Goal: Task Accomplishment & Management: Use online tool/utility

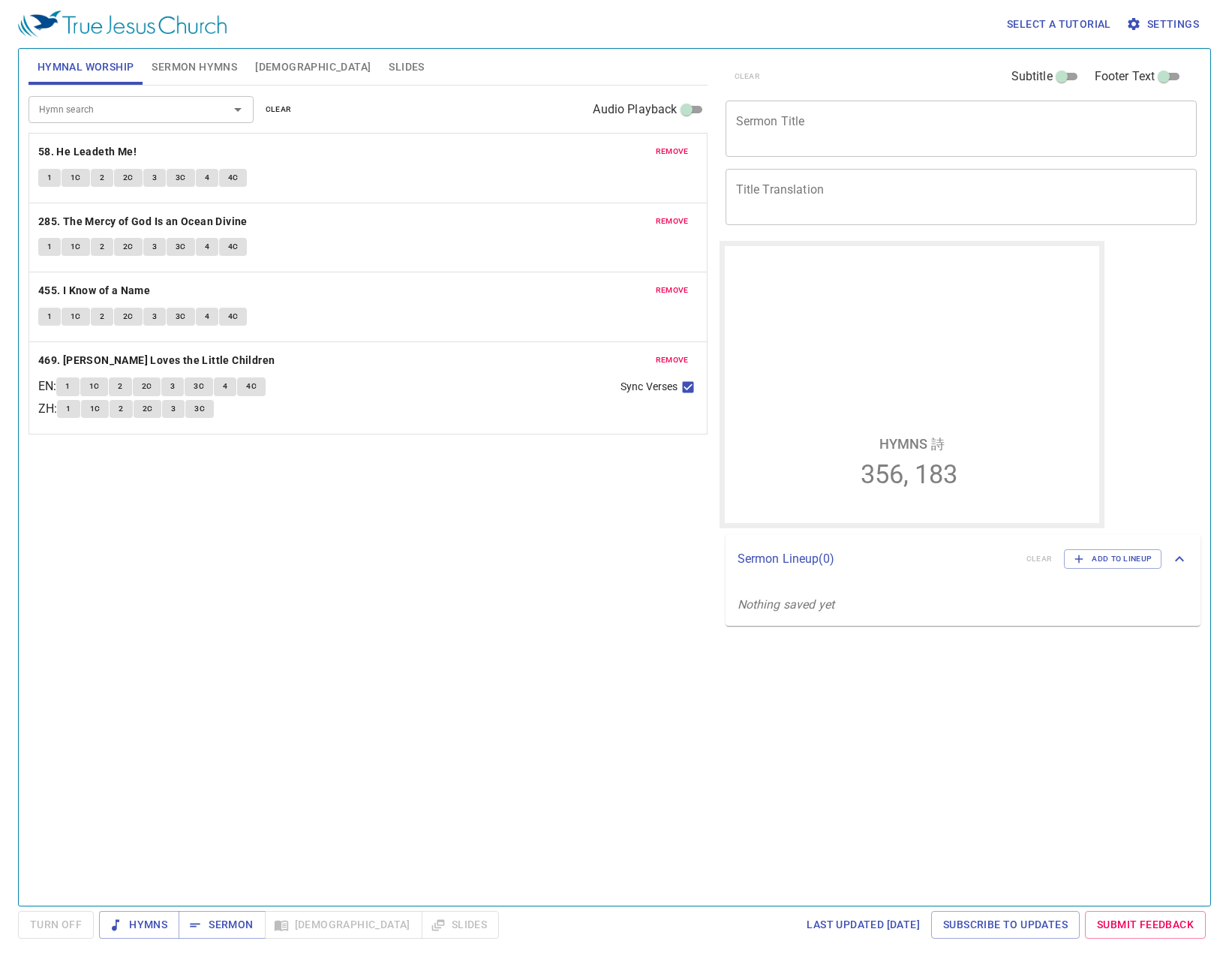
click at [431, 566] on div "Hymn search Hymn search clear Audio Playback remove 58. He Leadeth Me! 1 1C 2 2…" at bounding box center [368, 489] width 679 height 807
click at [478, 650] on div "Hymn search Hymn search clear Audio Playback remove 58. He Leadeth Me! 1 1C 2 2…" at bounding box center [368, 489] width 679 height 807
click at [223, 900] on div "Select a tutorial Settings Hymnal Worship Sermon Hymns Bible Slides Hymn search…" at bounding box center [614, 479] width 1229 height 959
click at [223, 900] on span "Sermon" at bounding box center [222, 924] width 62 height 19
click at [389, 66] on span "Slides" at bounding box center [406, 67] width 35 height 19
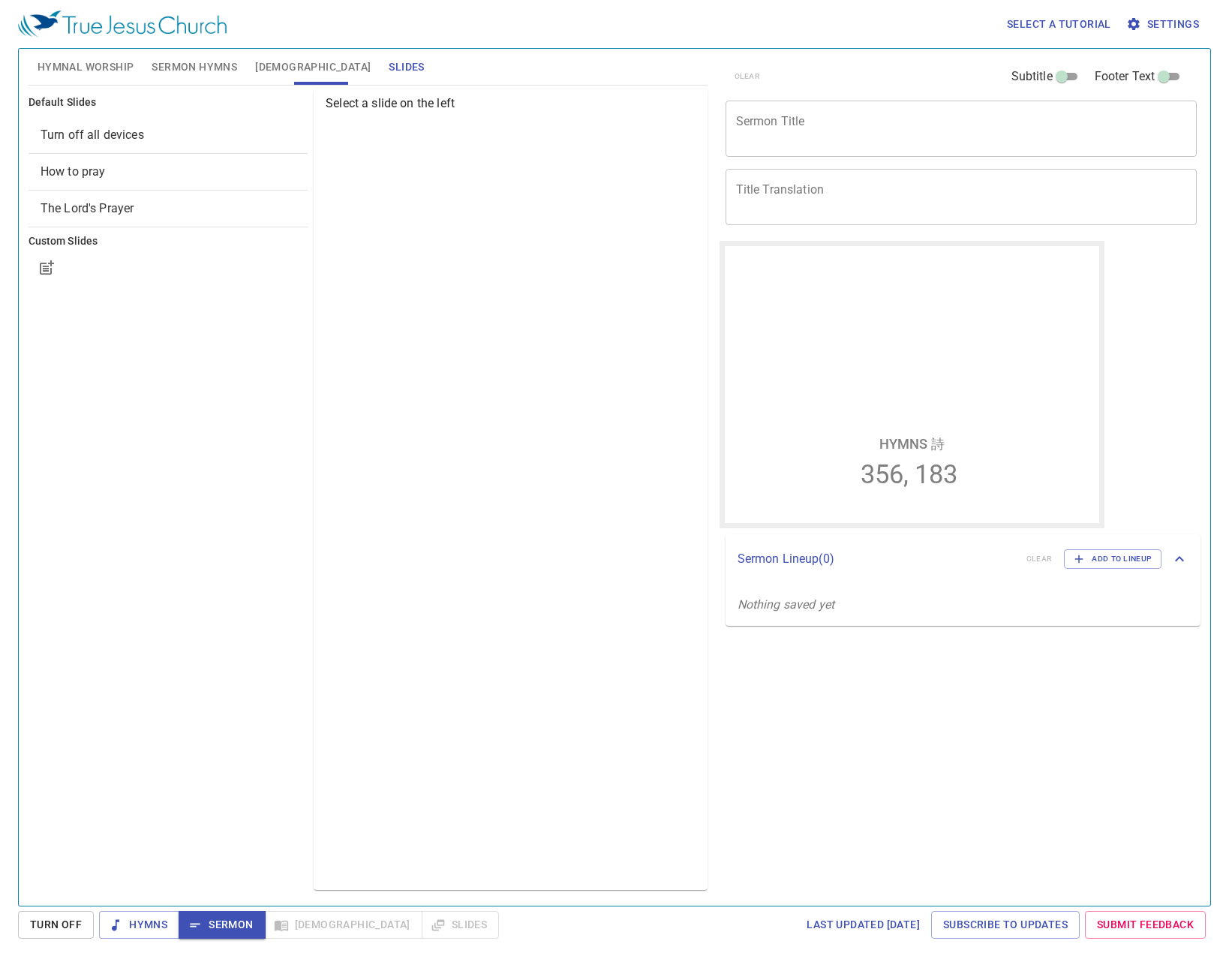
click at [212, 69] on span "Sermon Hymns" at bounding box center [195, 67] width 86 height 19
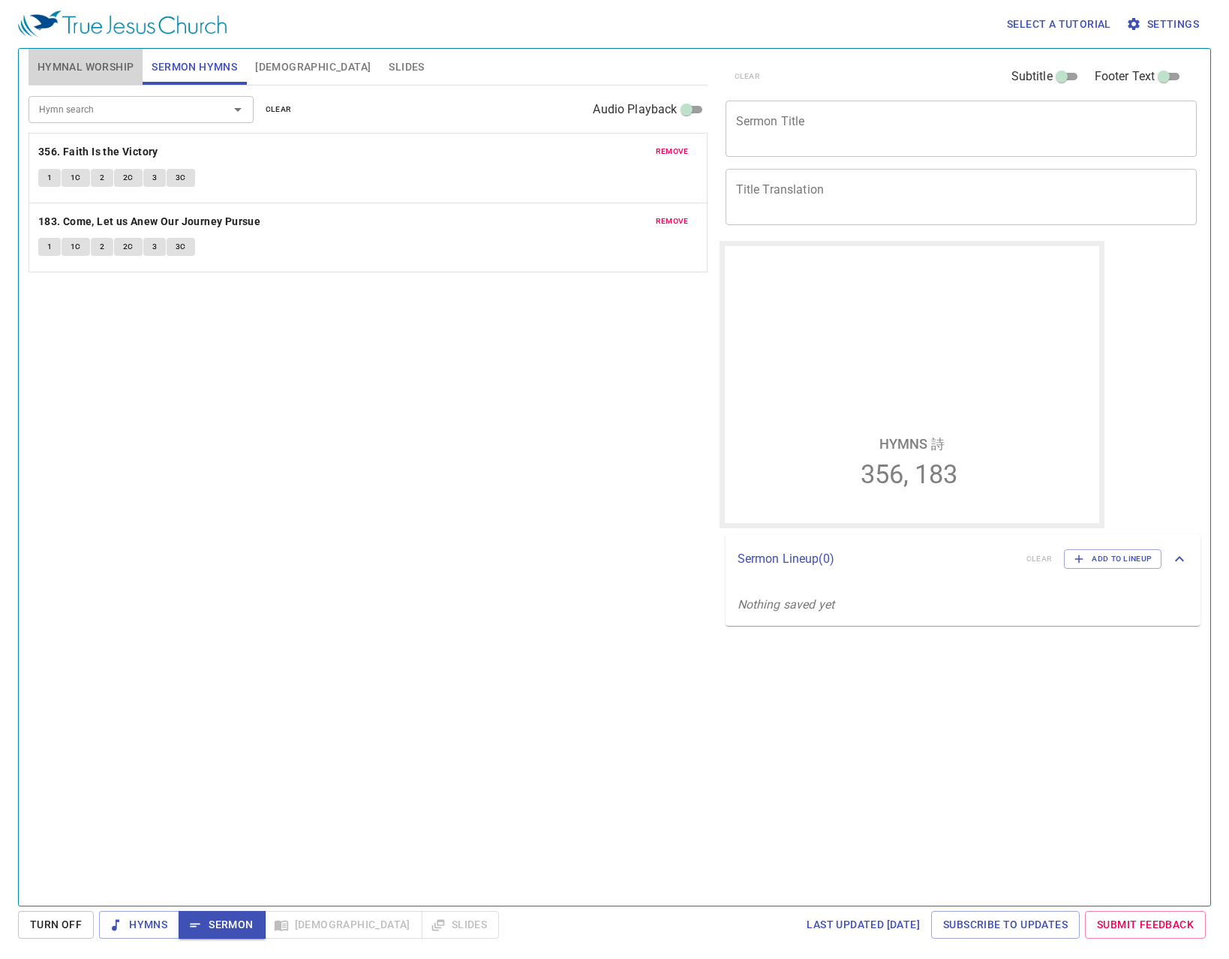
click at [97, 73] on span "Hymnal Worship" at bounding box center [86, 67] width 97 height 19
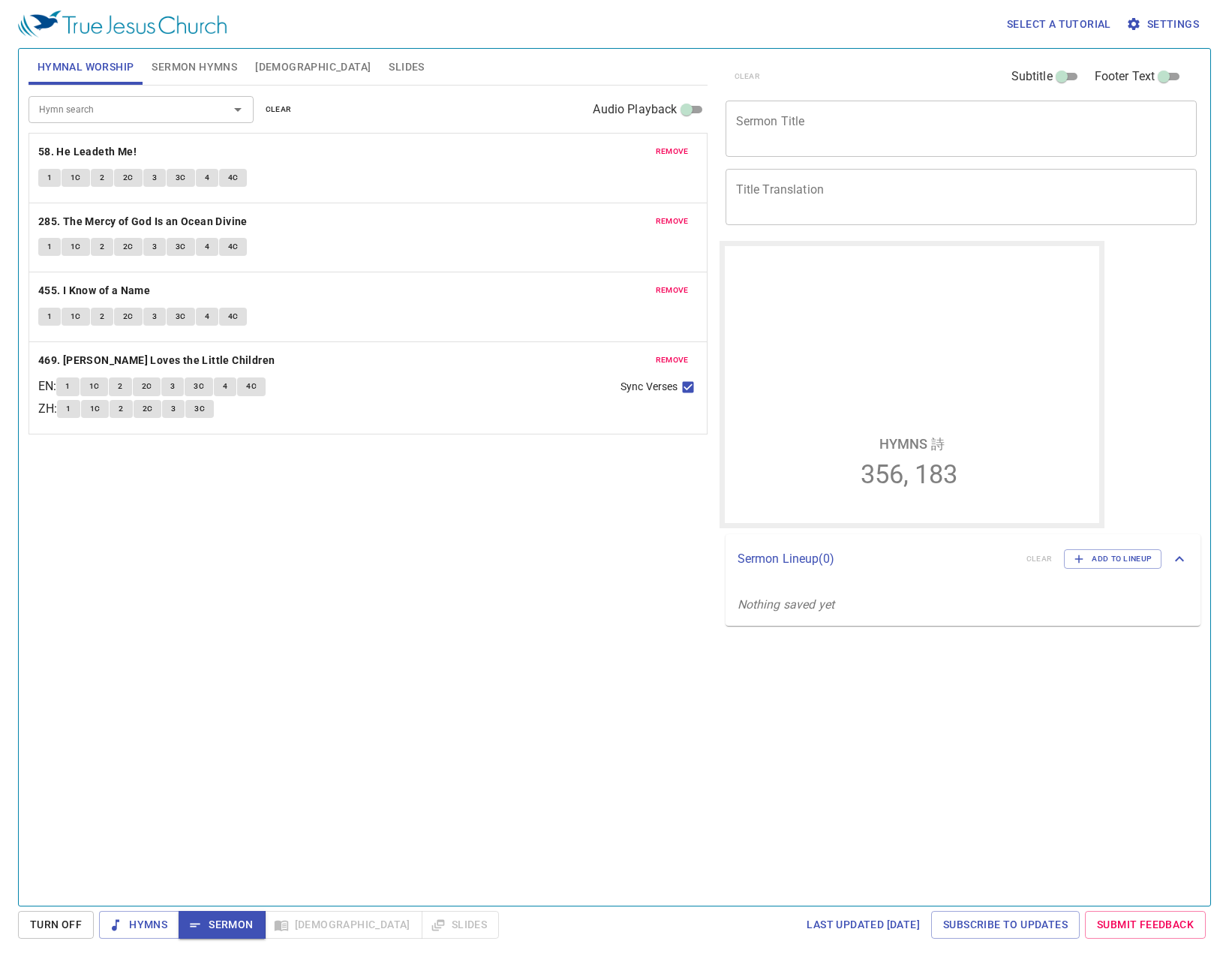
click at [278, 66] on span "[DEMOGRAPHIC_DATA]" at bounding box center [313, 67] width 116 height 19
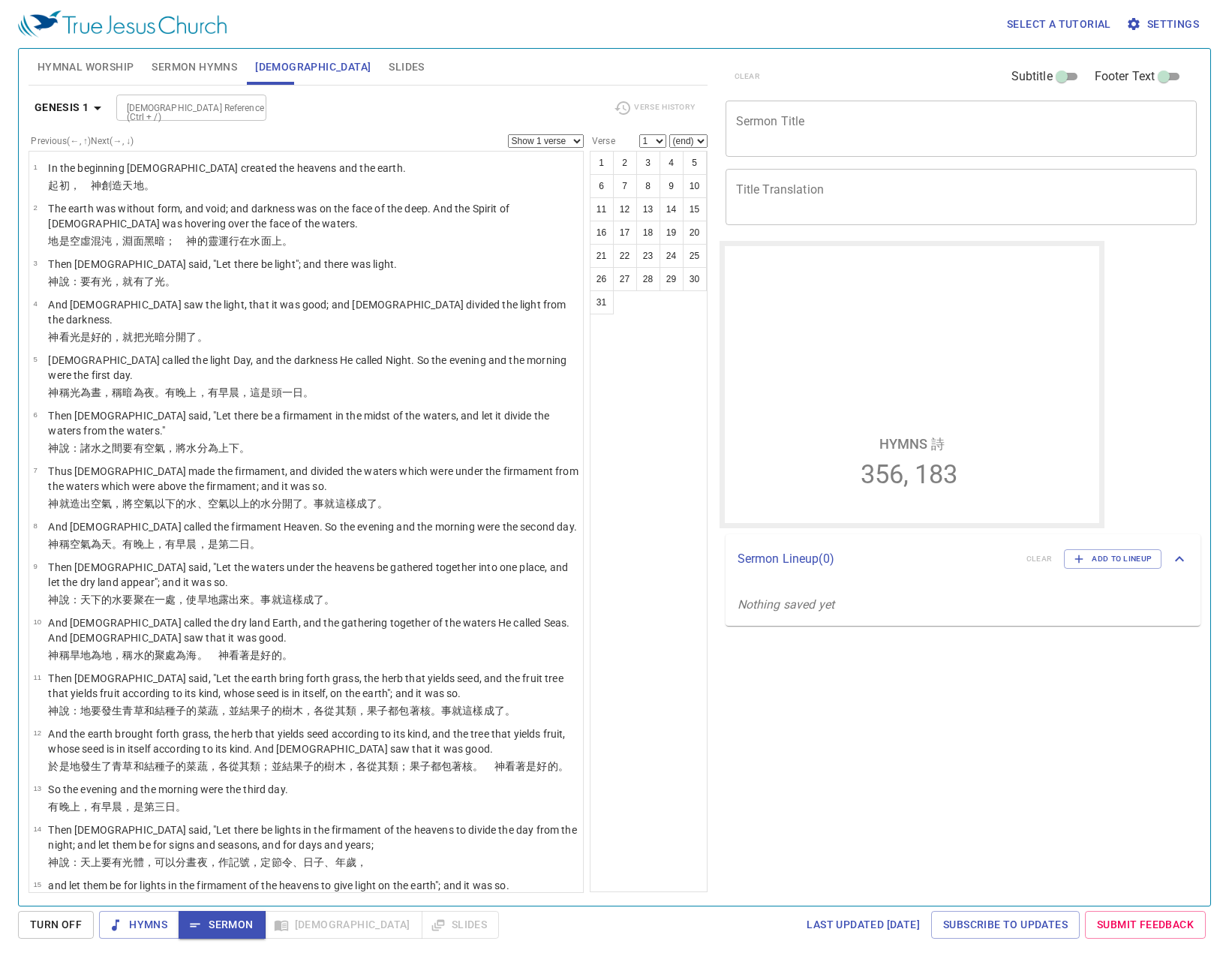
click at [95, 65] on span "Hymnal Worship" at bounding box center [86, 67] width 97 height 19
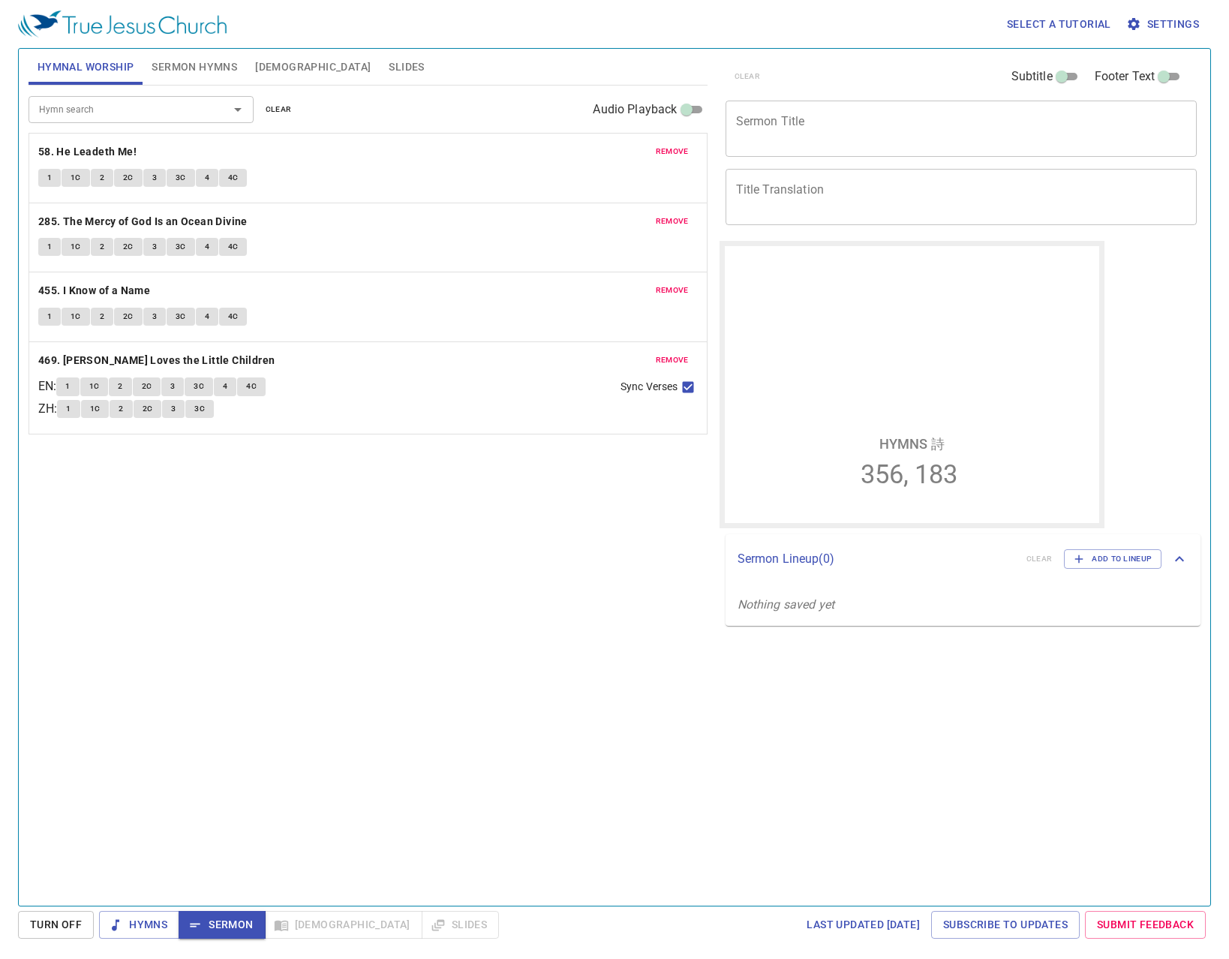
click at [920, 707] on div "clear Subtitle Footer Text Sermon Title x Sermon Title Title Translation x Titl…" at bounding box center [961, 471] width 494 height 857
click at [1111, 528] on div "clear Subtitle Footer Text Sermon Title x Sermon Title Title Translation x Titl…" at bounding box center [961, 471] width 494 height 857
click at [1122, 569] on button "Add to Lineup" at bounding box center [1113, 559] width 98 height 20
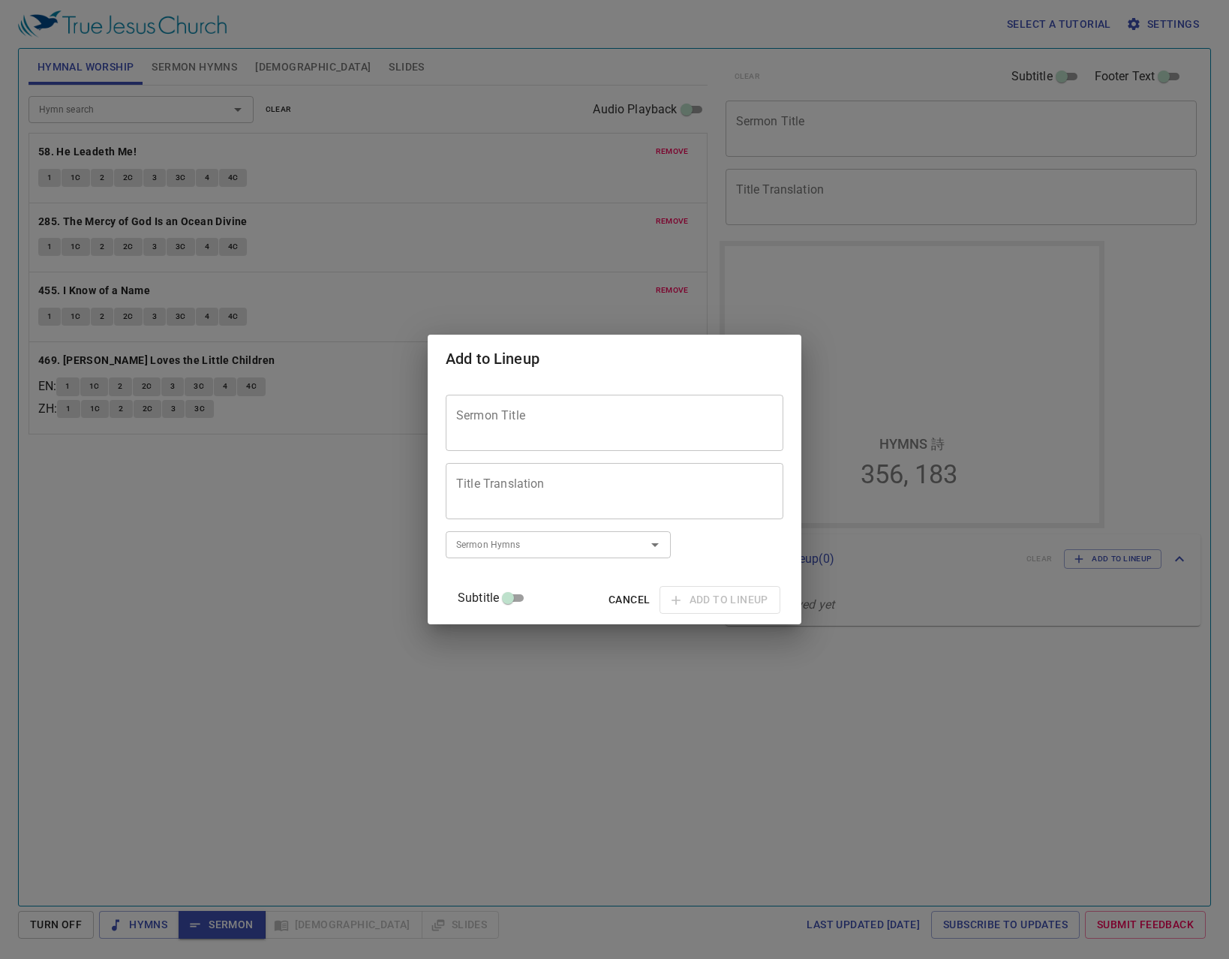
click at [678, 456] on div "Sermon Title Sermon Title Title Translation Title Translation Subtitle Subtitle…" at bounding box center [615, 503] width 338 height 229
click at [670, 439] on div "Sermon Title" at bounding box center [615, 423] width 338 height 56
type textarea "禱告會"
type textarea "Prayer"
click at [700, 591] on span "Add to Lineup" at bounding box center [720, 599] width 97 height 19
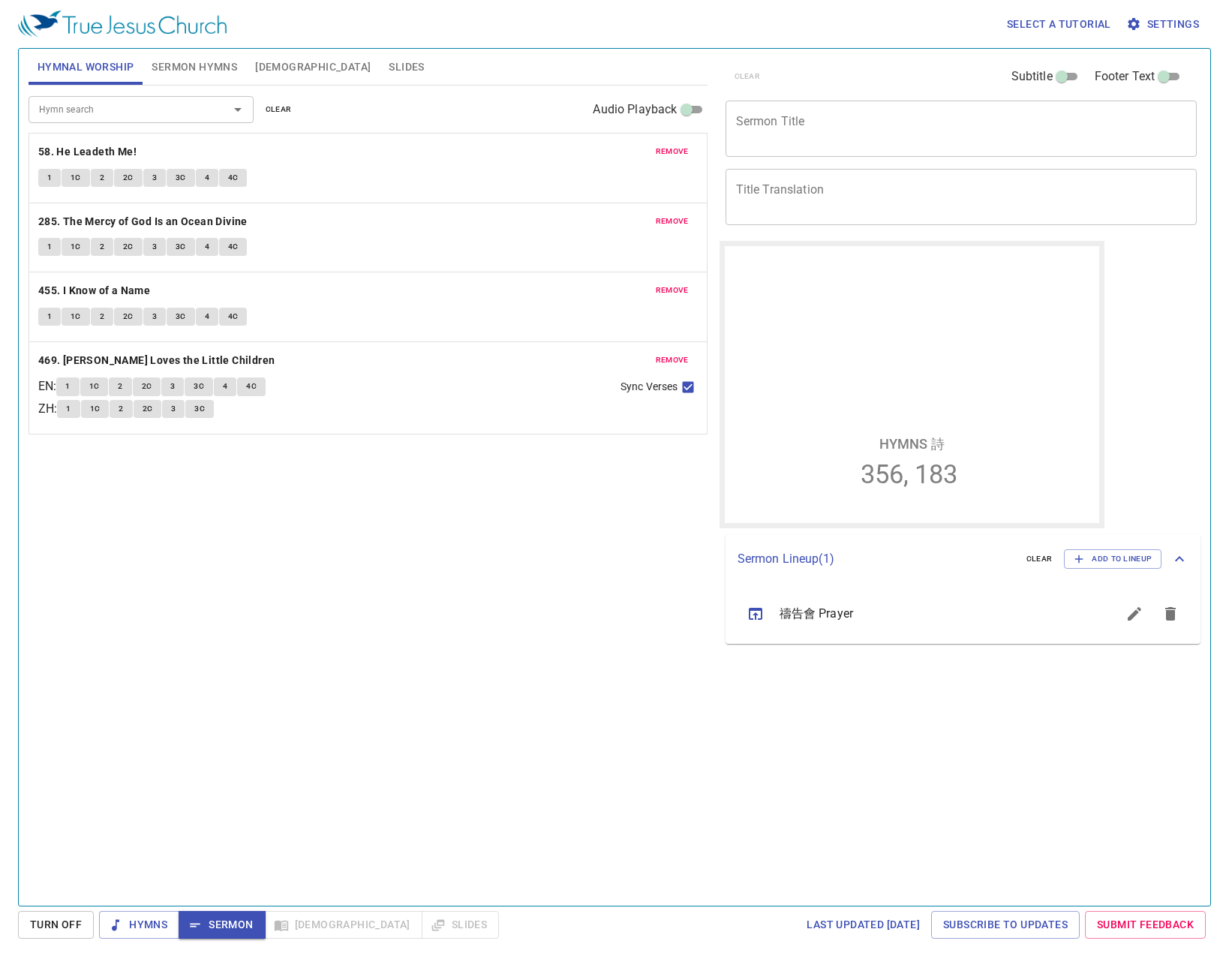
click at [804, 613] on span "禱告會 Prayer" at bounding box center [931, 614] width 302 height 18
click at [756, 608] on icon "sermon lineup list" at bounding box center [756, 614] width 18 height 18
click at [218, 900] on span "Sermon" at bounding box center [222, 924] width 62 height 19
click at [272, 669] on div "Hymn search Hymn search clear Audio Playback remove 58. He Leadeth Me! 1 1C 2 2…" at bounding box center [368, 489] width 679 height 807
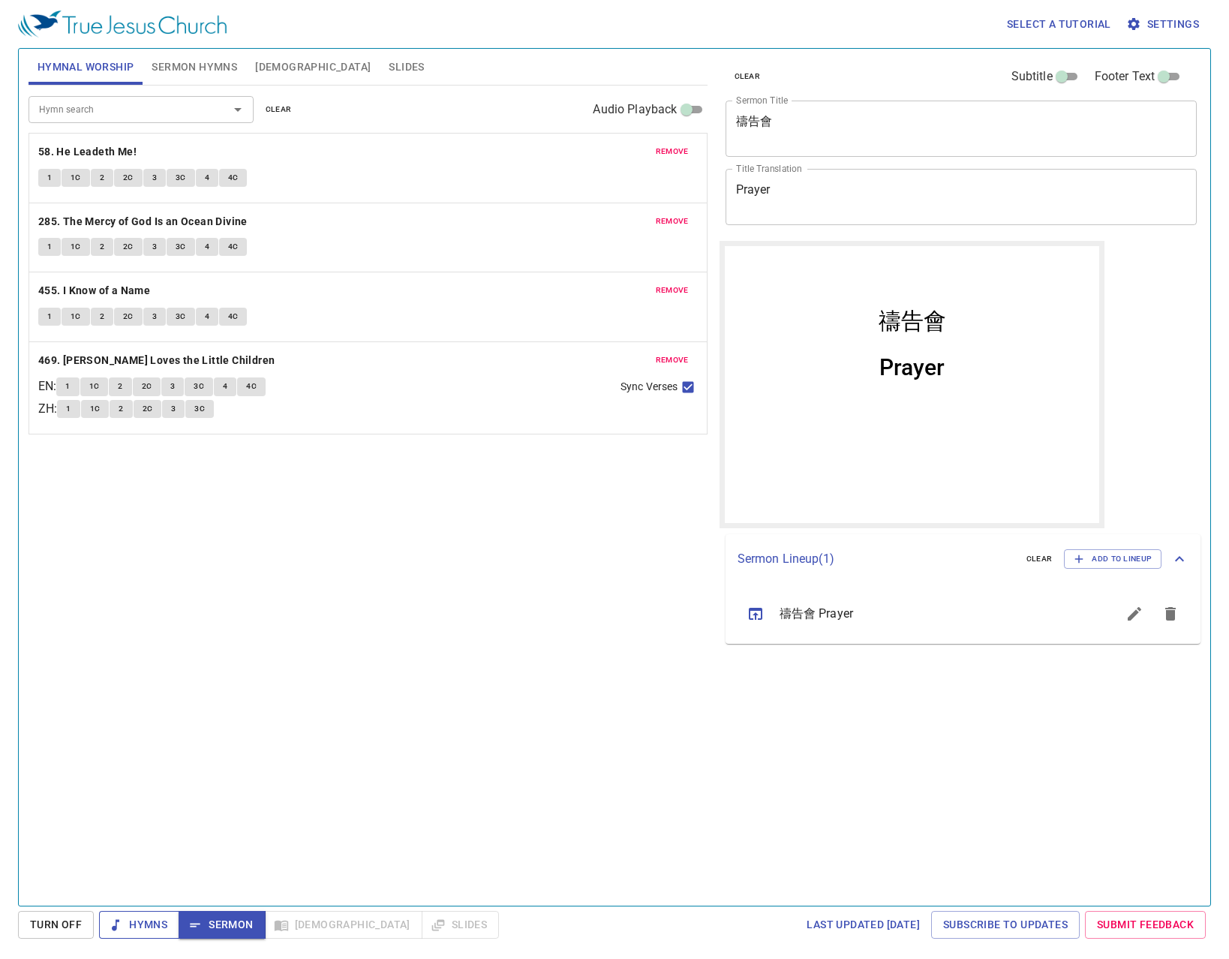
click at [135, 900] on button "Hymns" at bounding box center [139, 925] width 80 height 28
click at [200, 900] on icon "button" at bounding box center [195, 925] width 15 height 15
click at [747, 607] on icon "sermon lineup list" at bounding box center [756, 614] width 18 height 18
click at [756, 612] on icon "sermon lineup list" at bounding box center [756, 614] width 18 height 18
click at [756, 624] on button "sermon lineup list" at bounding box center [756, 614] width 36 height 36
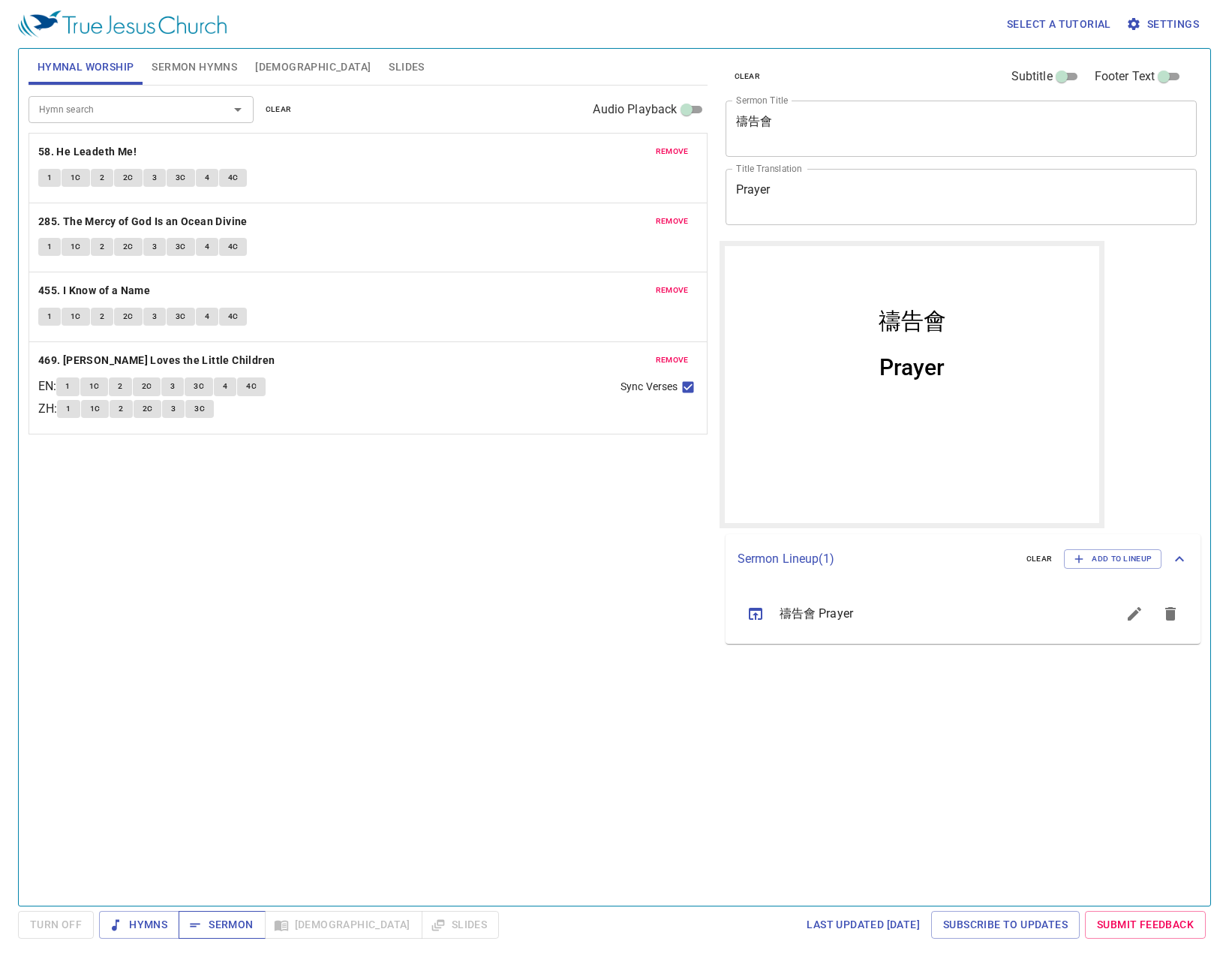
click at [222, 922] on span "Sermon" at bounding box center [222, 924] width 62 height 19
drag, startPoint x: 663, startPoint y: 563, endPoint x: 679, endPoint y: 564, distance: 15.8
click at [663, 563] on div "Hymn search Hymn search clear Audio Playback remove 58. He Leadeth Me! 1 1C 2 2…" at bounding box center [368, 489] width 679 height 807
click at [1100, 567] on button "Add to Lineup" at bounding box center [1113, 559] width 98 height 20
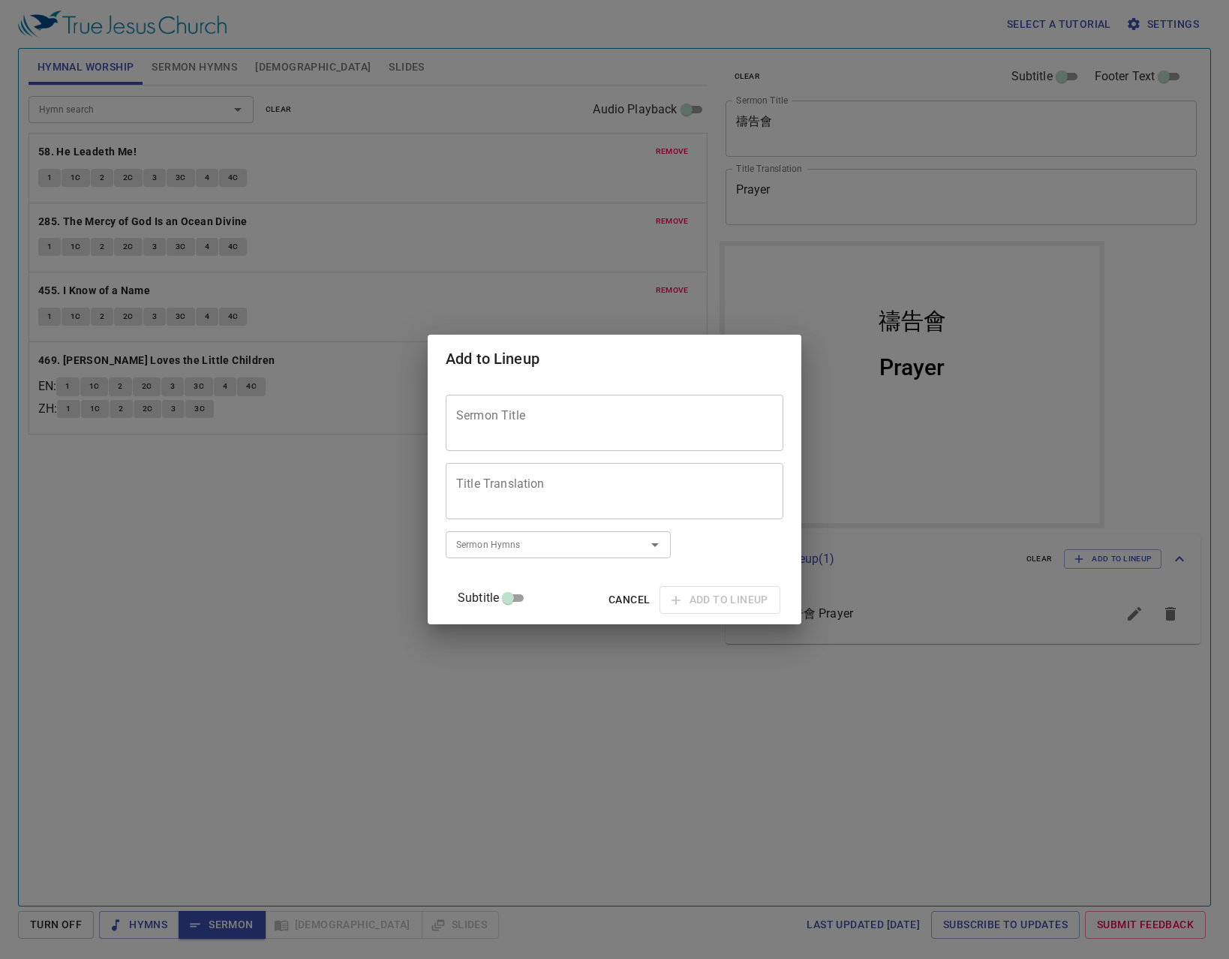
click at [666, 441] on div "Sermon Title" at bounding box center [615, 423] width 338 height 56
type textarea "主神本為善"
click at [513, 559] on div "Sermon Hymns Sermon Hymns" at bounding box center [558, 544] width 225 height 38
type textarea "The Lord is Good (1)"
click at [507, 555] on div "Sermon Hymns" at bounding box center [558, 544] width 225 height 26
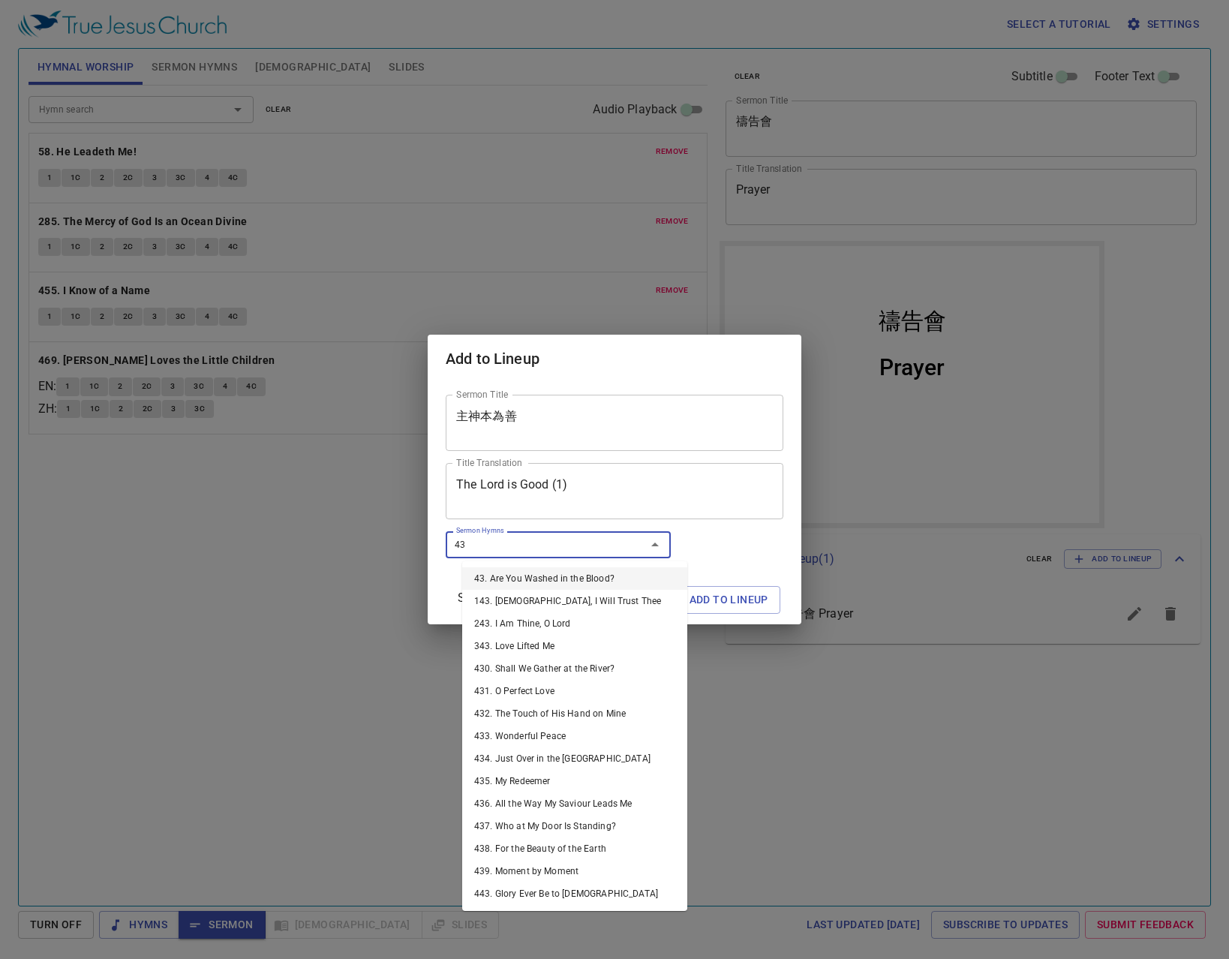
type input "438"
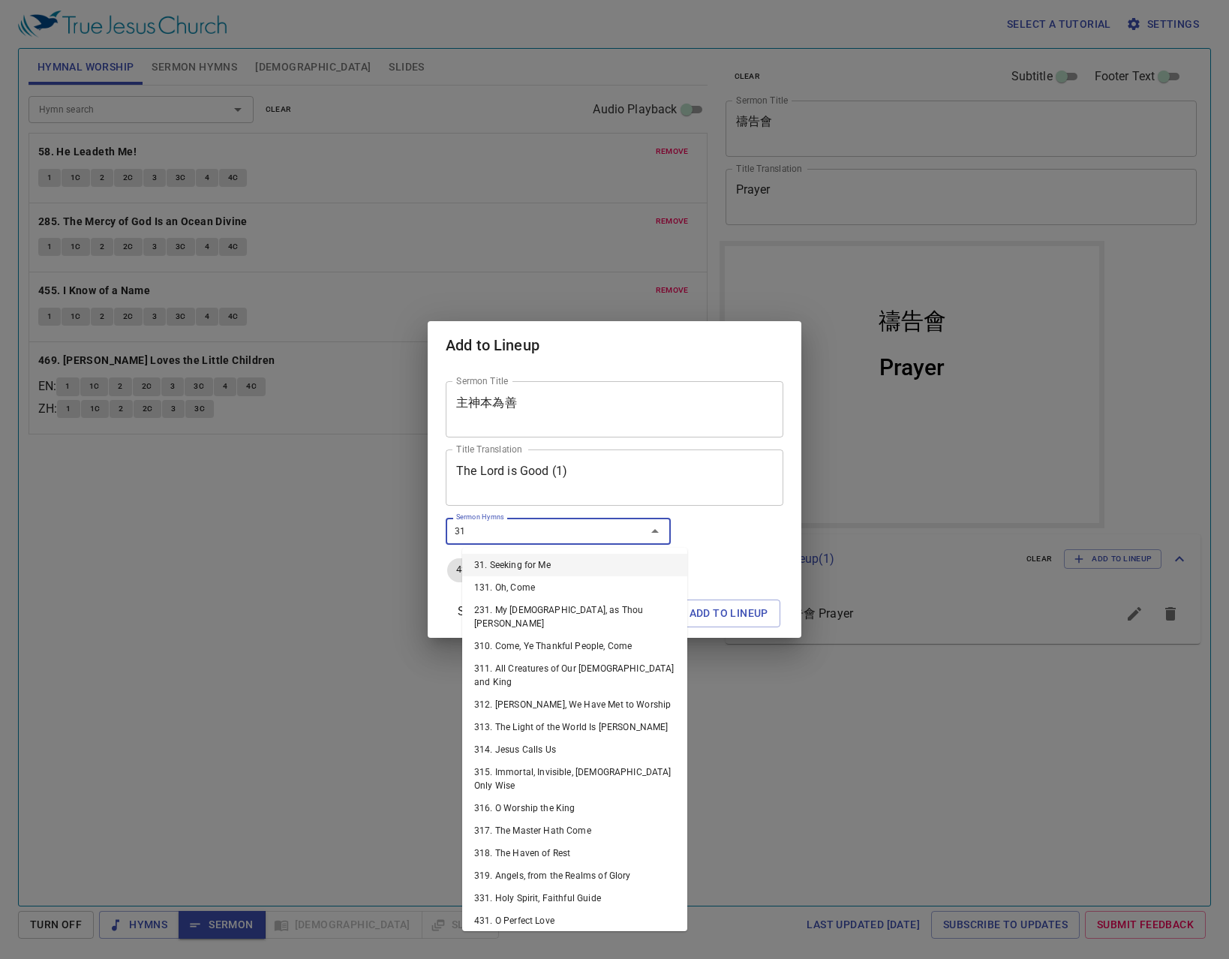
type input "318"
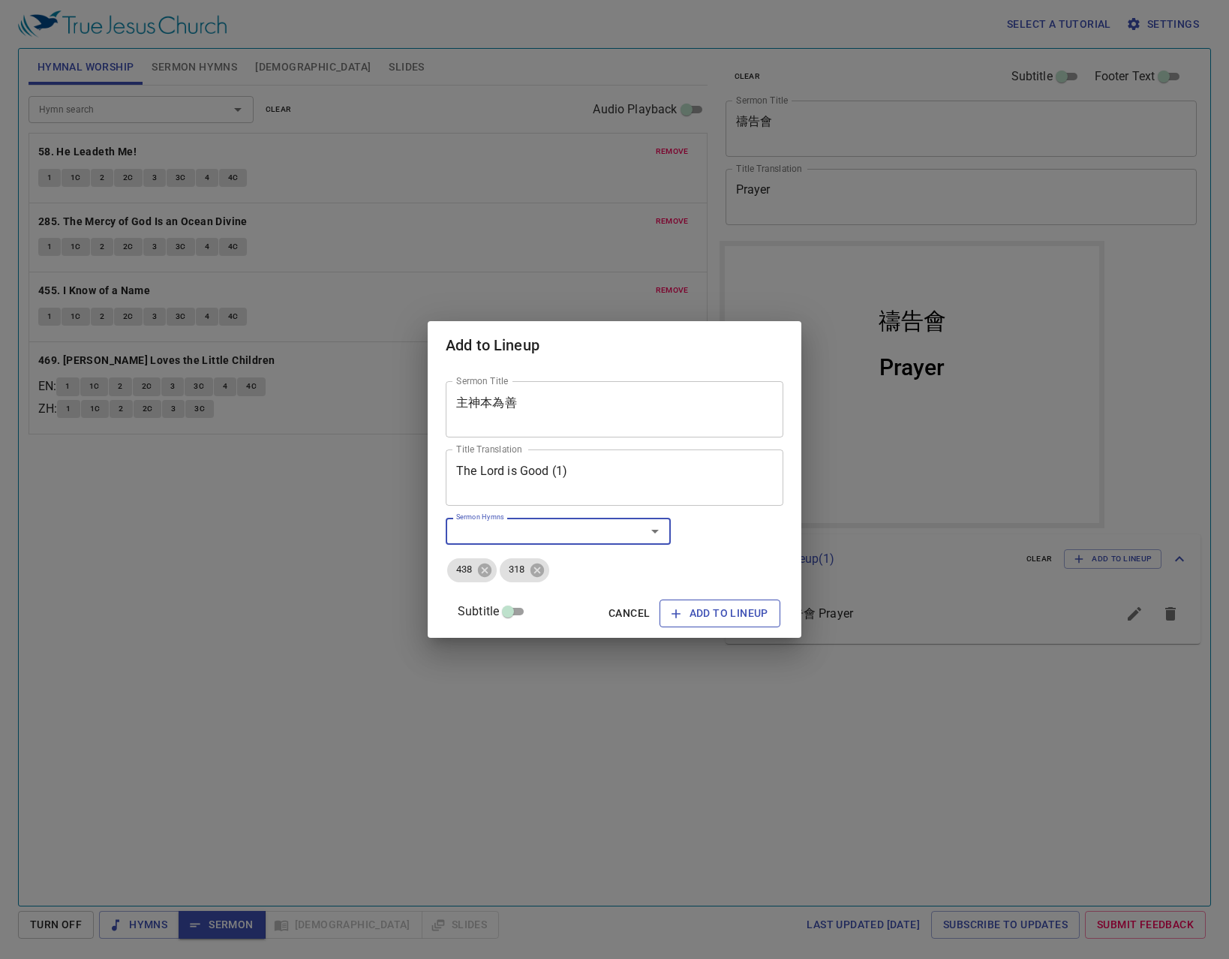
click at [726, 615] on span "Add to Lineup" at bounding box center [720, 613] width 97 height 19
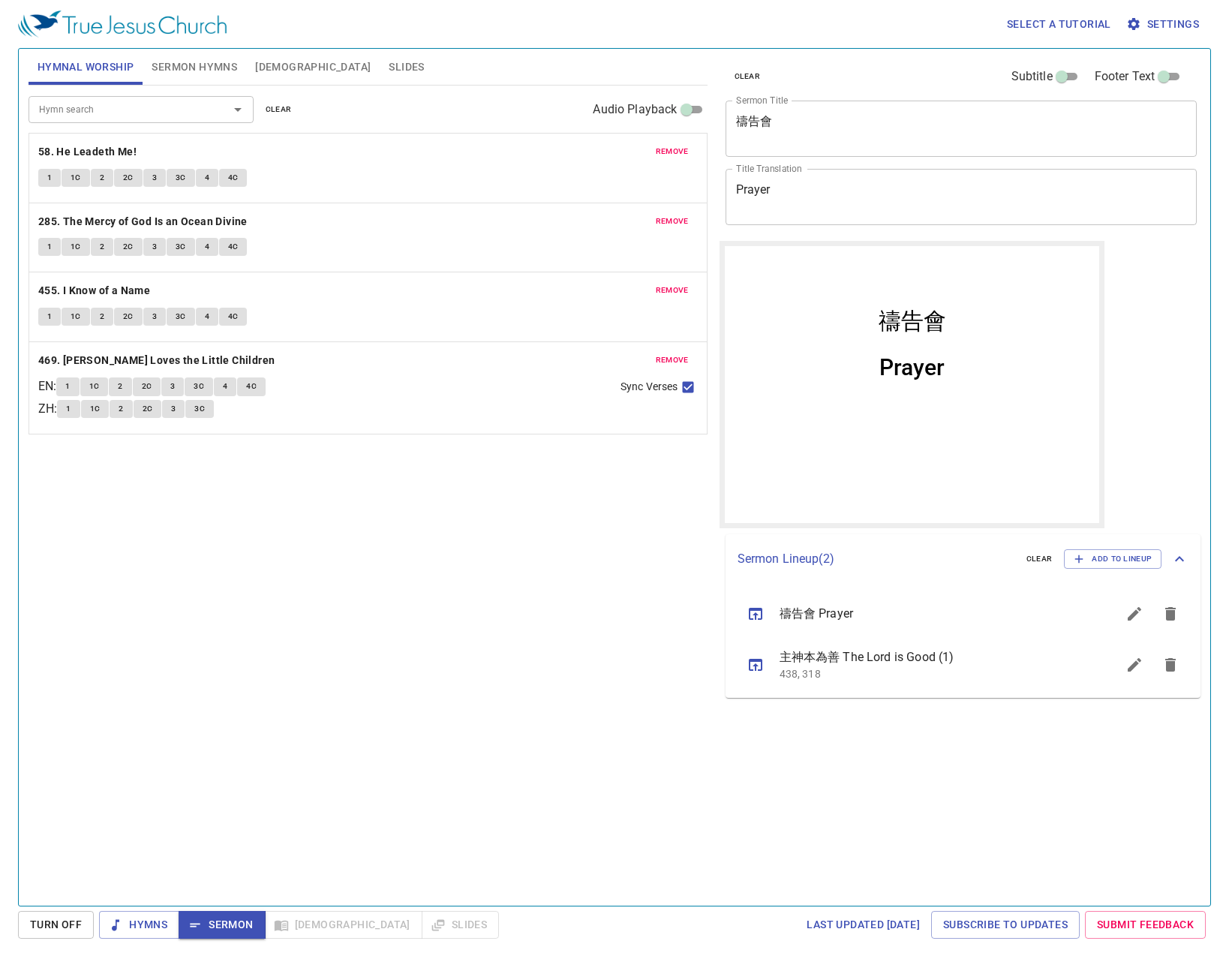
click at [338, 499] on div "Hymn search Hymn search clear Audio Playback remove 58. He Leadeth Me! 1 1C 2 2…" at bounding box center [368, 489] width 679 height 807
click at [278, 98] on div "Hymn search Hymn search clear Audio Playback" at bounding box center [368, 110] width 679 height 48
click at [272, 108] on span "clear" at bounding box center [279, 110] width 26 height 14
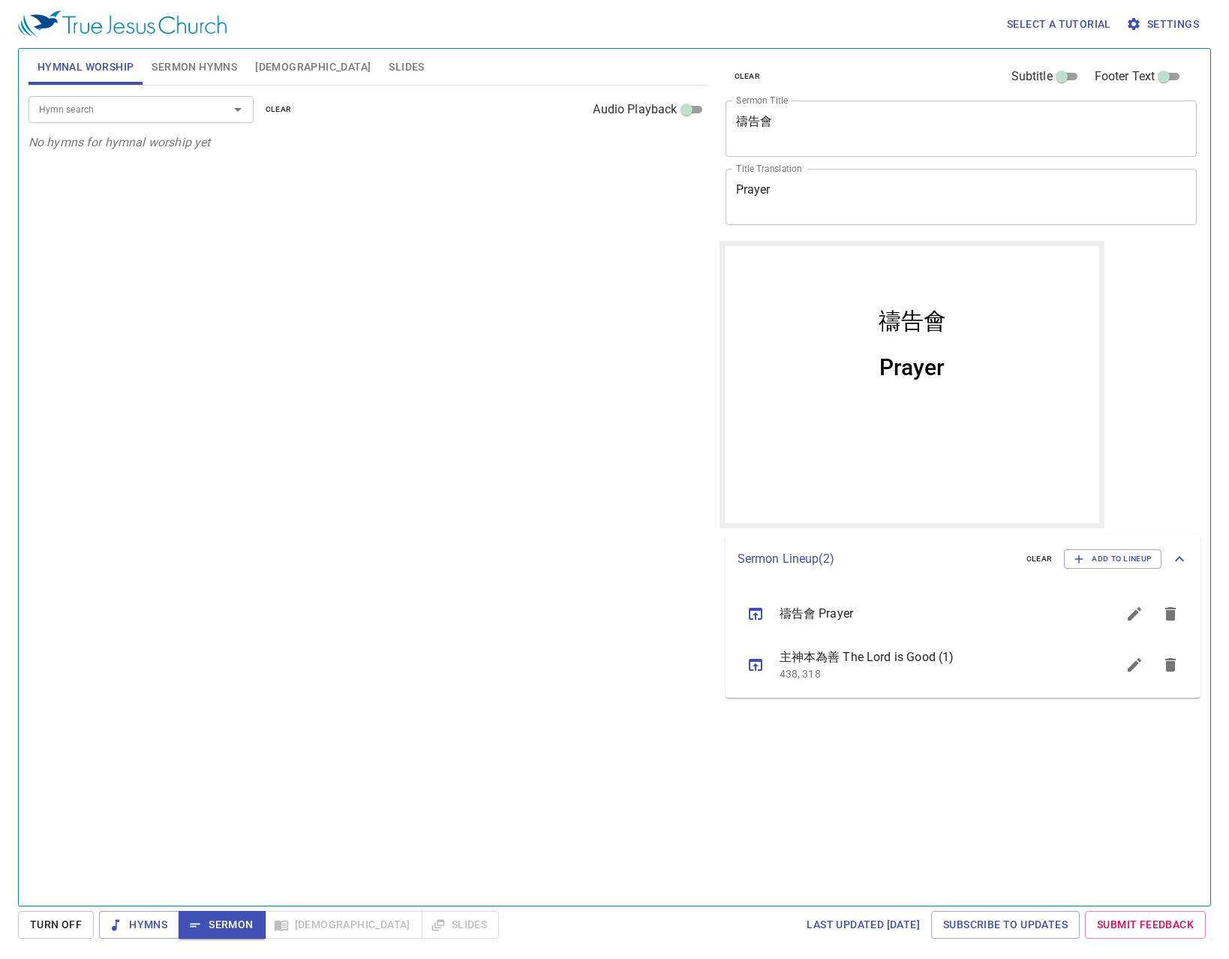
drag, startPoint x: 774, startPoint y: 134, endPoint x: 585, endPoint y: 460, distance: 376.2
click at [585, 460] on div "Hymn search Hymn search clear Audio Playback No hymns for hymnal worship yet" at bounding box center [368, 489] width 679 height 807
click at [182, 74] on span "Sermon Hymns" at bounding box center [195, 67] width 86 height 19
click at [106, 74] on span "Hymnal Worship" at bounding box center [86, 67] width 97 height 19
click at [1122, 672] on button "sermon lineup list" at bounding box center [1134, 665] width 36 height 36
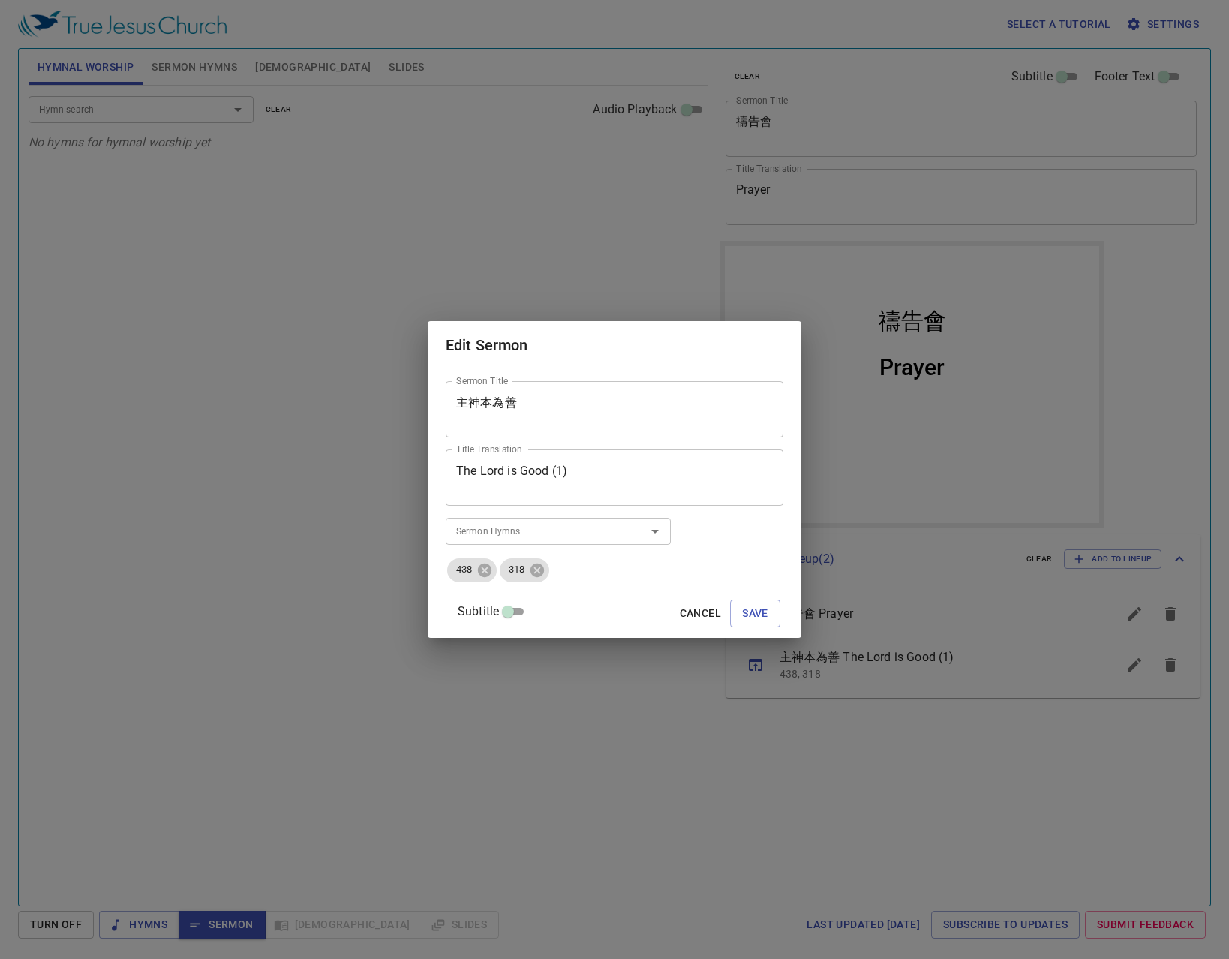
click at [678, 419] on textarea "主神本為善" at bounding box center [614, 409] width 317 height 29
type textarea "主神本為善 (1)"
click at [737, 601] on button "Save" at bounding box center [755, 613] width 50 height 28
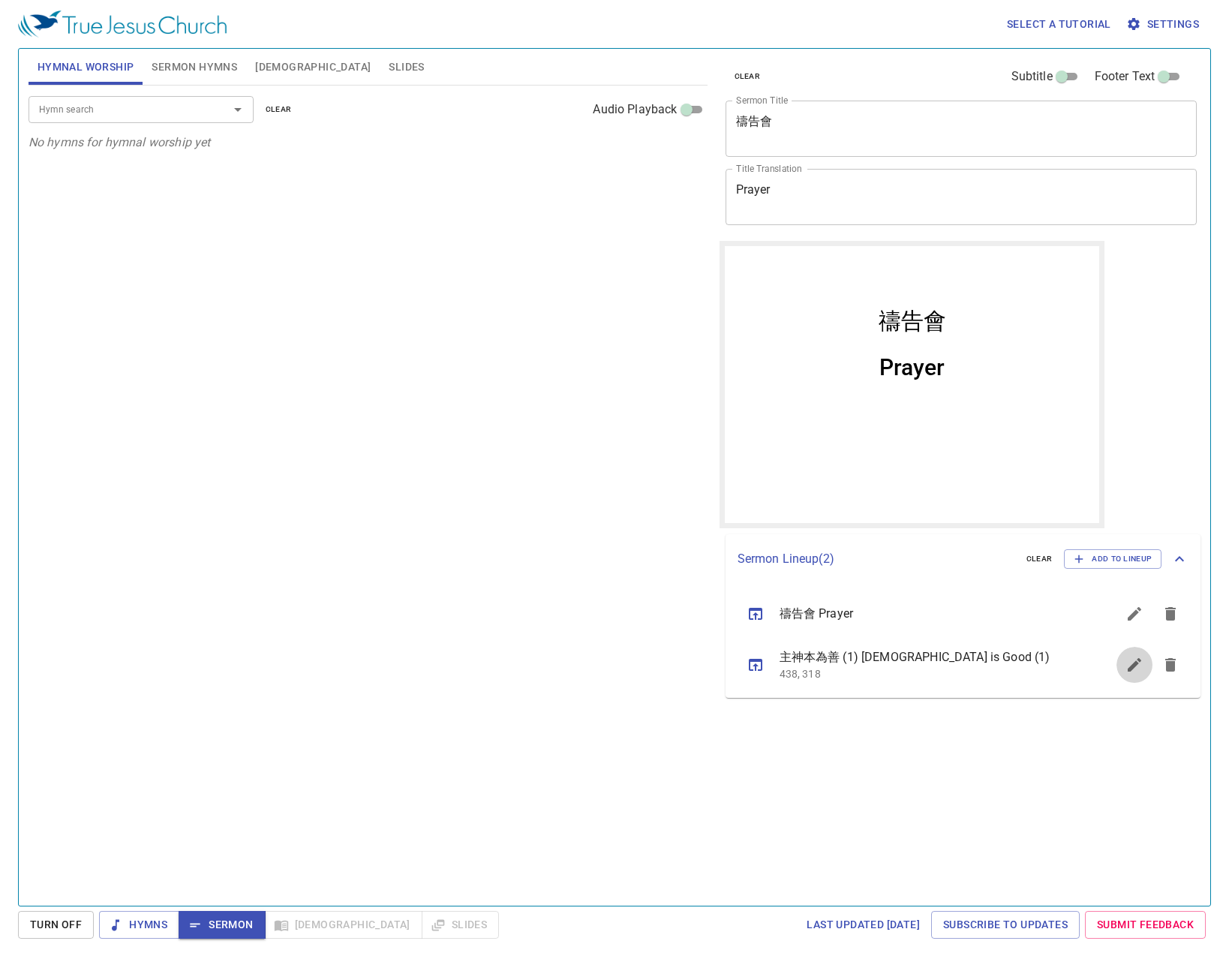
click at [1139, 655] on button "sermon lineup list" at bounding box center [1134, 665] width 36 height 36
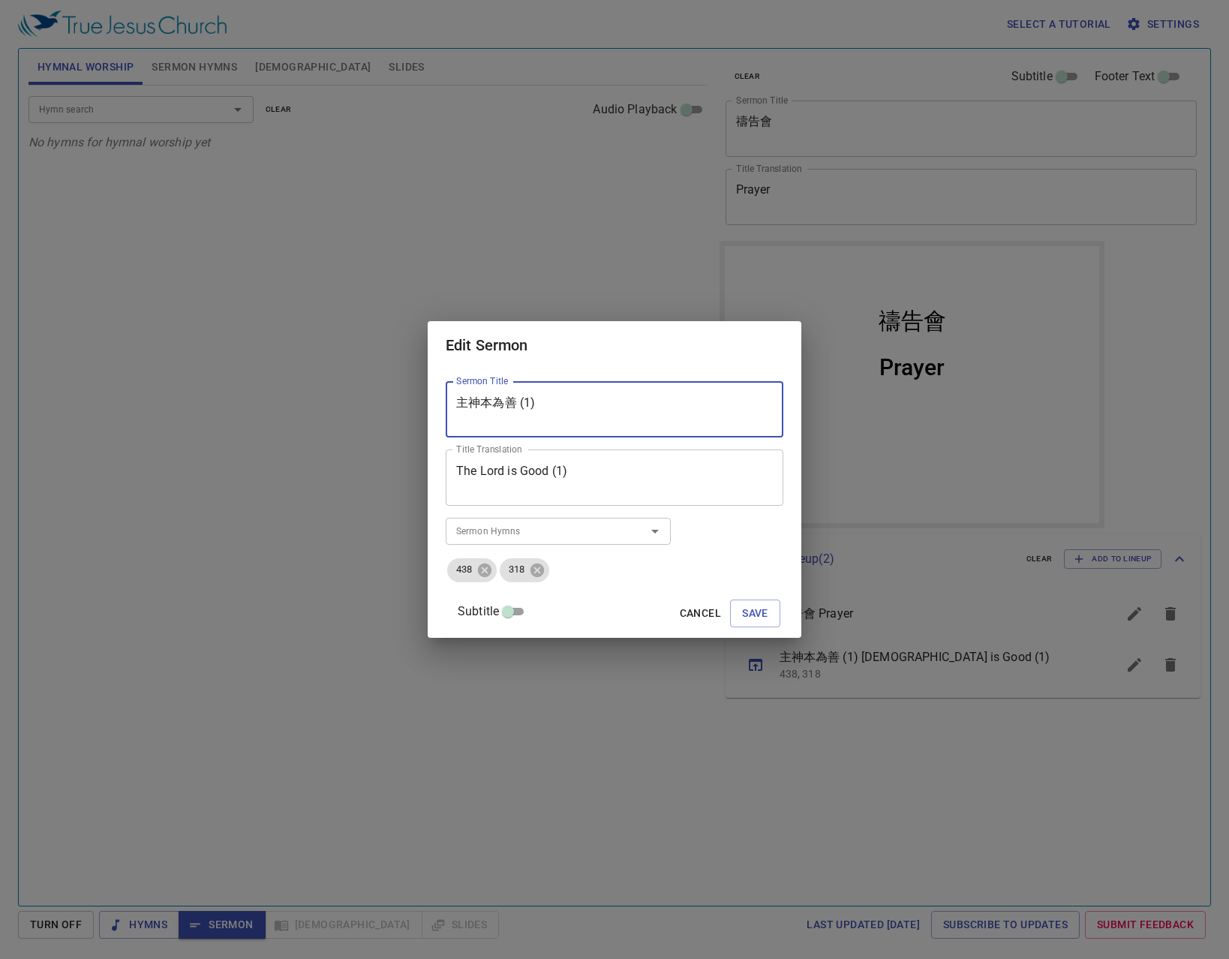
click at [542, 409] on textarea "主神本為善 (1)" at bounding box center [614, 409] width 317 height 29
click at [548, 409] on textarea "主神本為善 (yi一)" at bounding box center [614, 409] width 317 height 29
type textarea "主神本[PERSON_NAME] (一)"
click at [745, 620] on span "Save" at bounding box center [755, 613] width 26 height 19
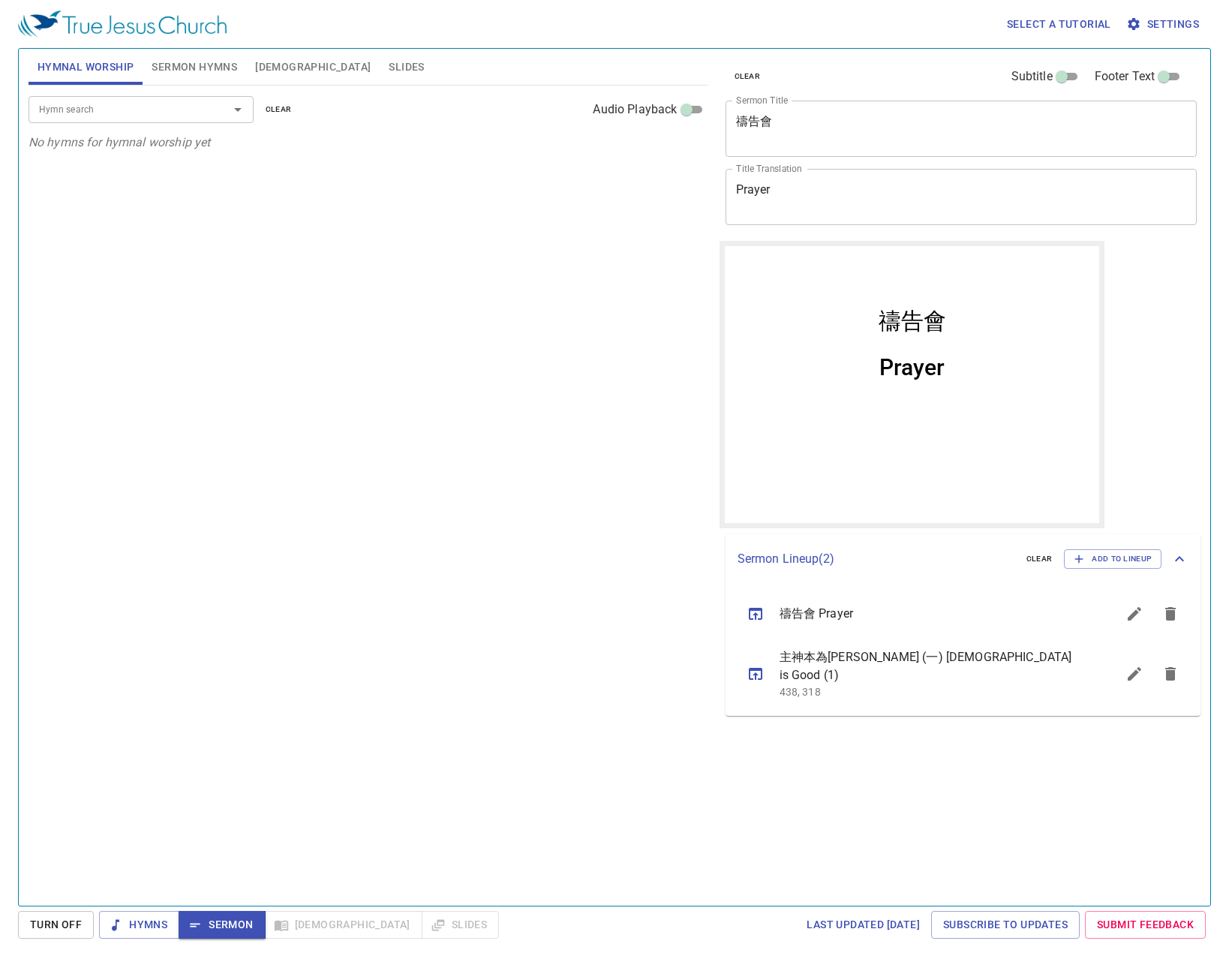
click at [203, 71] on span "Sermon Hymns" at bounding box center [195, 67] width 86 height 19
click at [113, 75] on span "Hymnal Worship" at bounding box center [86, 67] width 97 height 19
click at [140, 111] on input "Hymn search" at bounding box center [119, 109] width 172 height 17
type input "336."
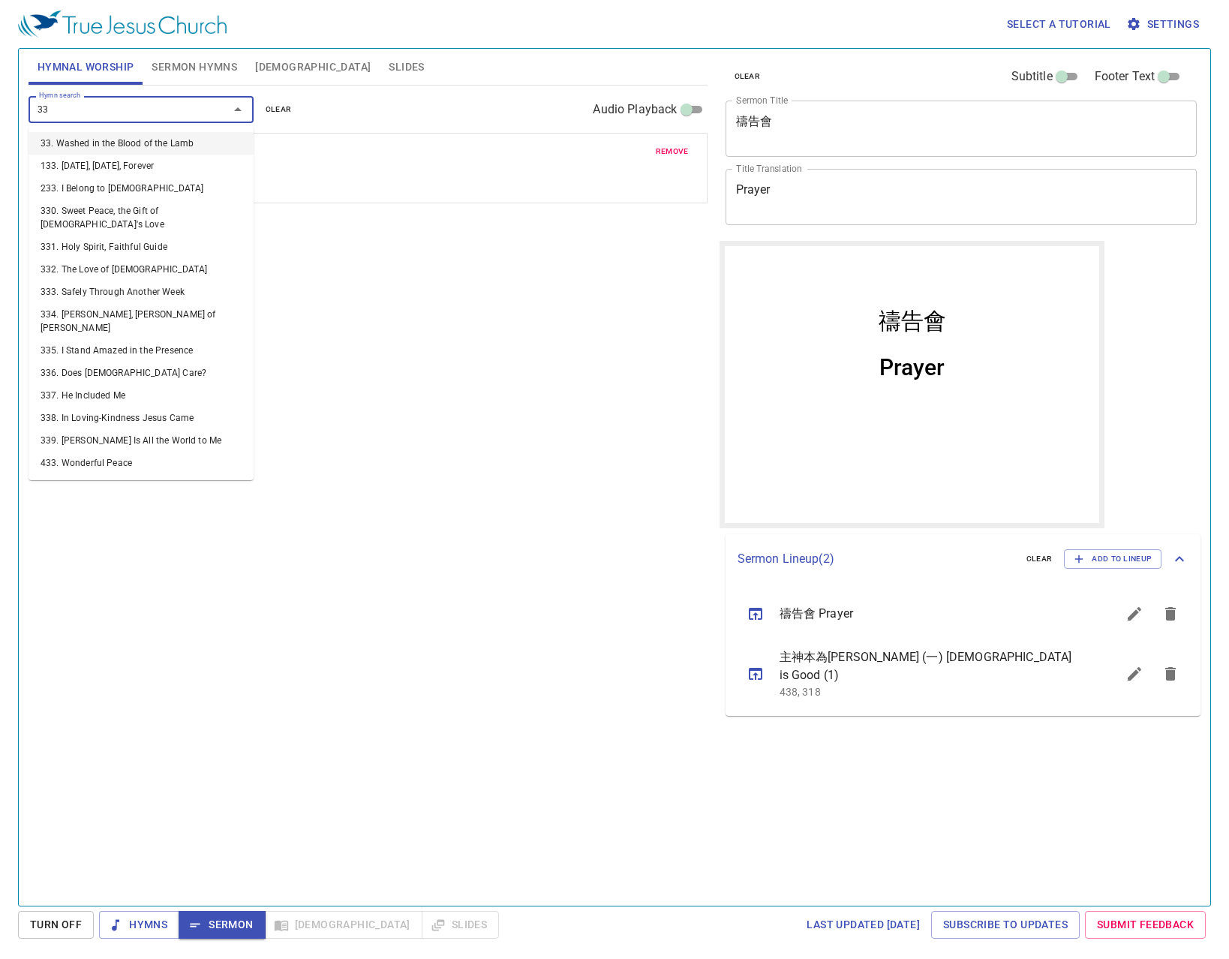
type input "338"
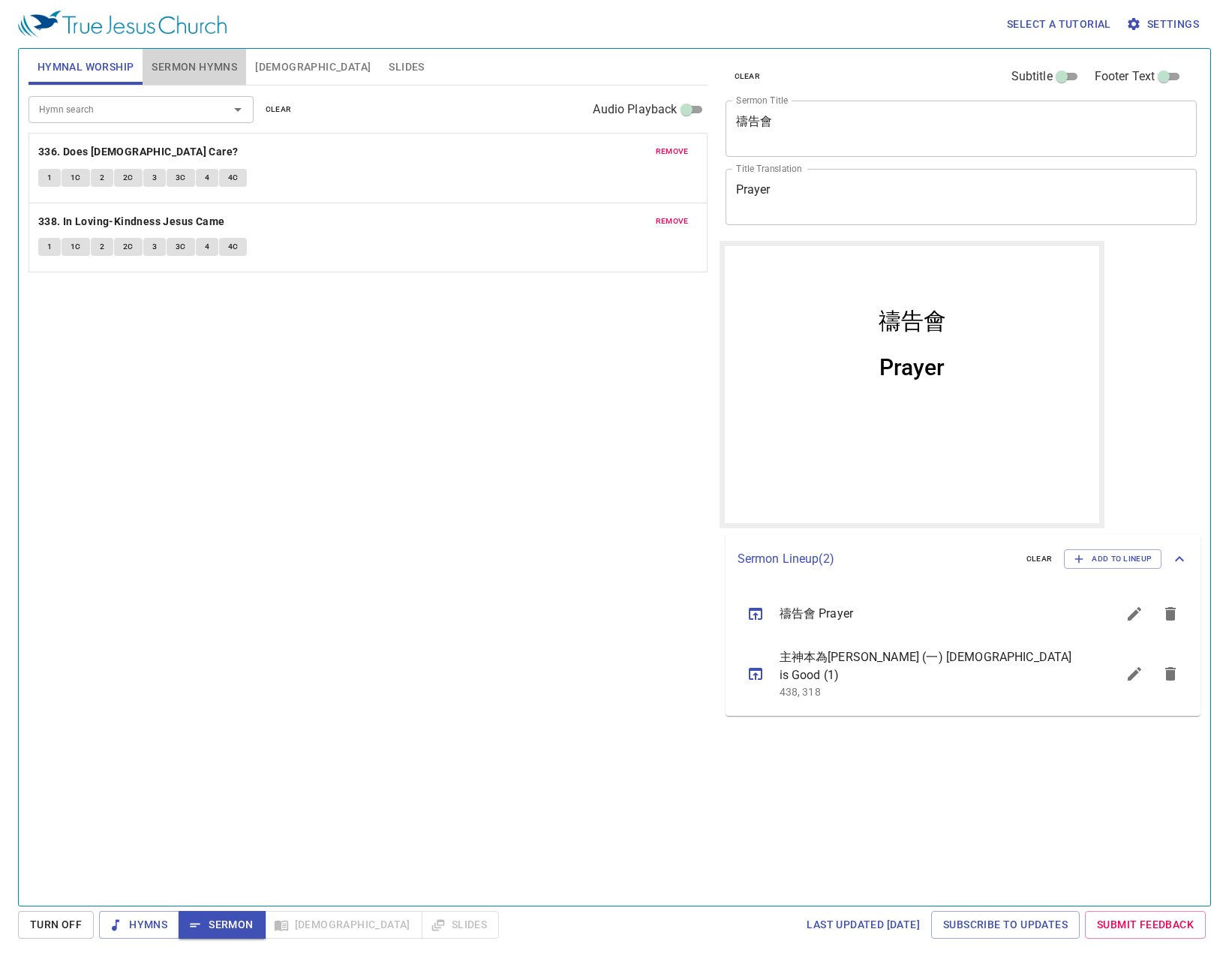
click at [211, 65] on span "Sermon Hymns" at bounding box center [195, 67] width 86 height 19
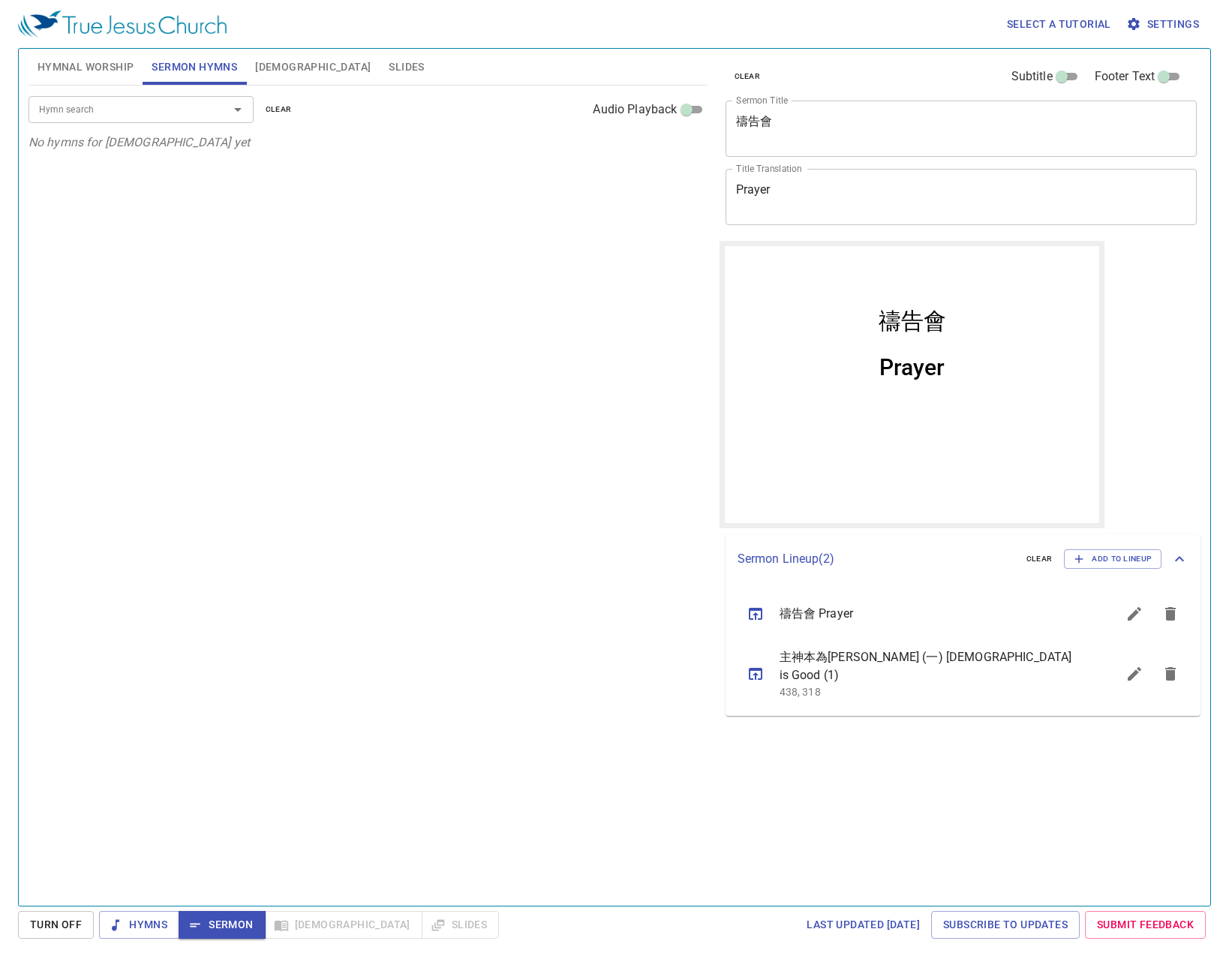
click at [114, 64] on span "Hymnal Worship" at bounding box center [86, 67] width 97 height 19
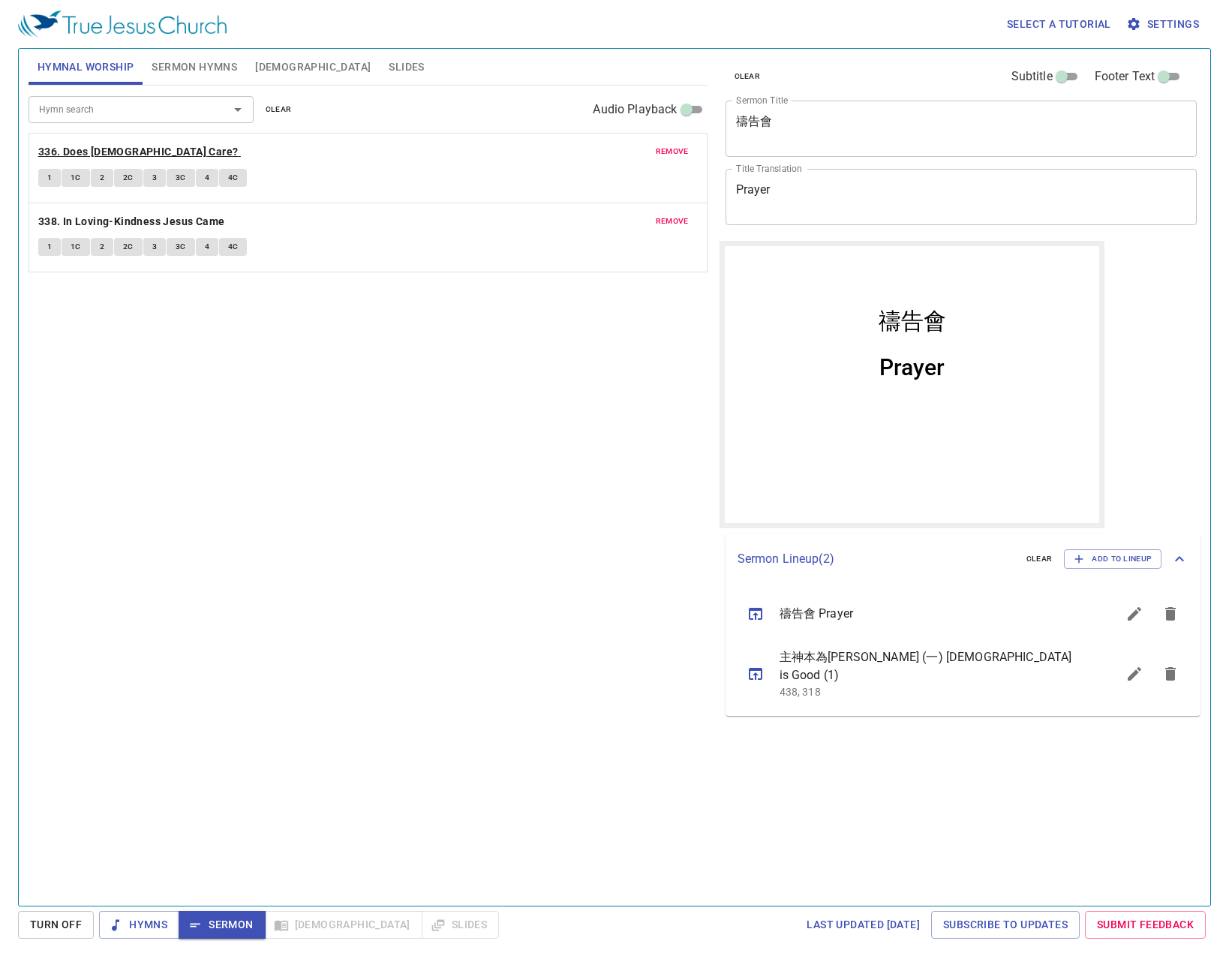
click at [85, 152] on b "336. Does [DEMOGRAPHIC_DATA] Care?" at bounding box center [138, 152] width 200 height 19
click at [46, 173] on button "1" at bounding box center [49, 178] width 23 height 18
click at [68, 179] on button "1C" at bounding box center [76, 178] width 29 height 18
click at [762, 678] on button "sermon lineup list" at bounding box center [756, 674] width 36 height 36
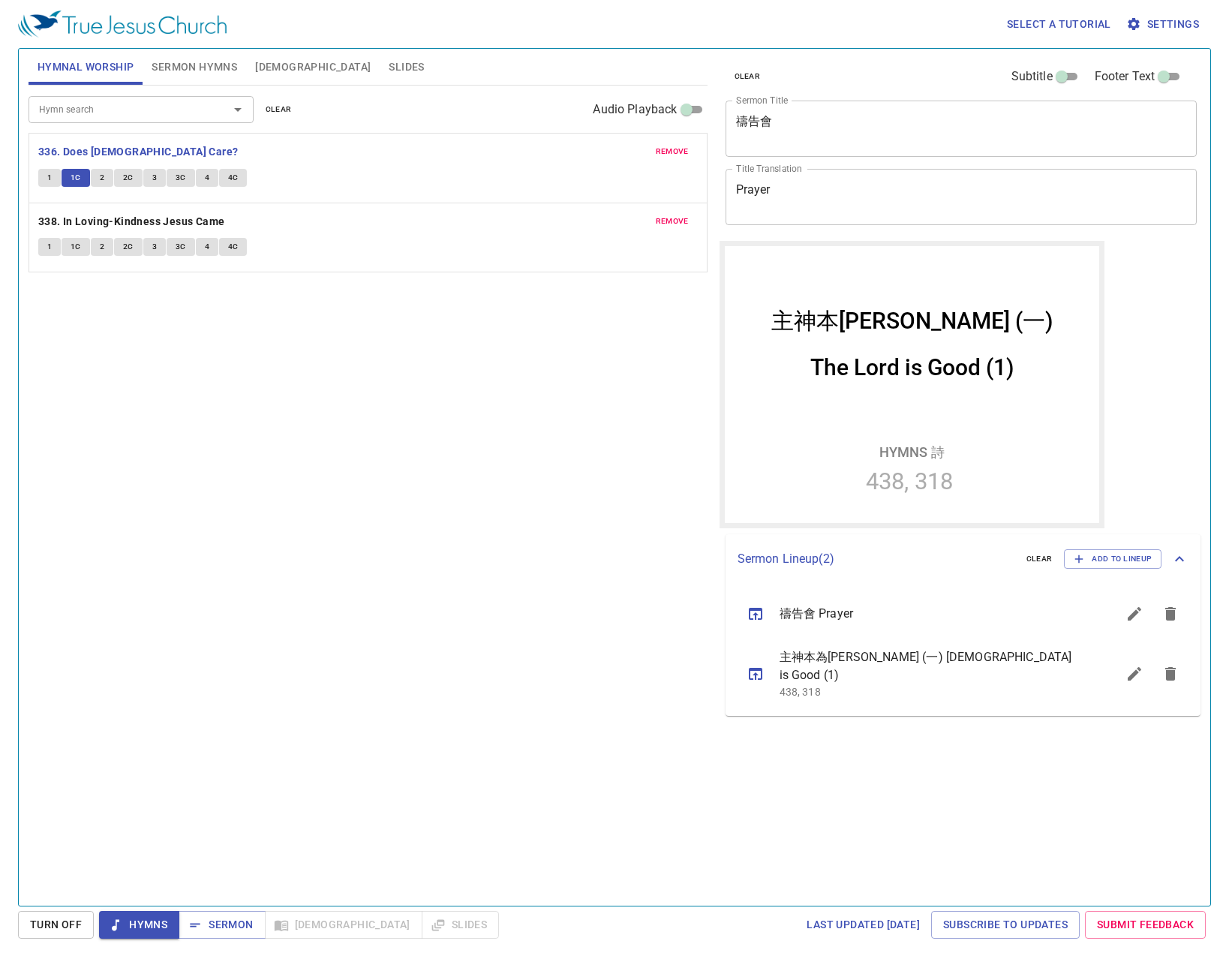
click at [1150, 673] on button "sermon lineup list" at bounding box center [1134, 674] width 36 height 36
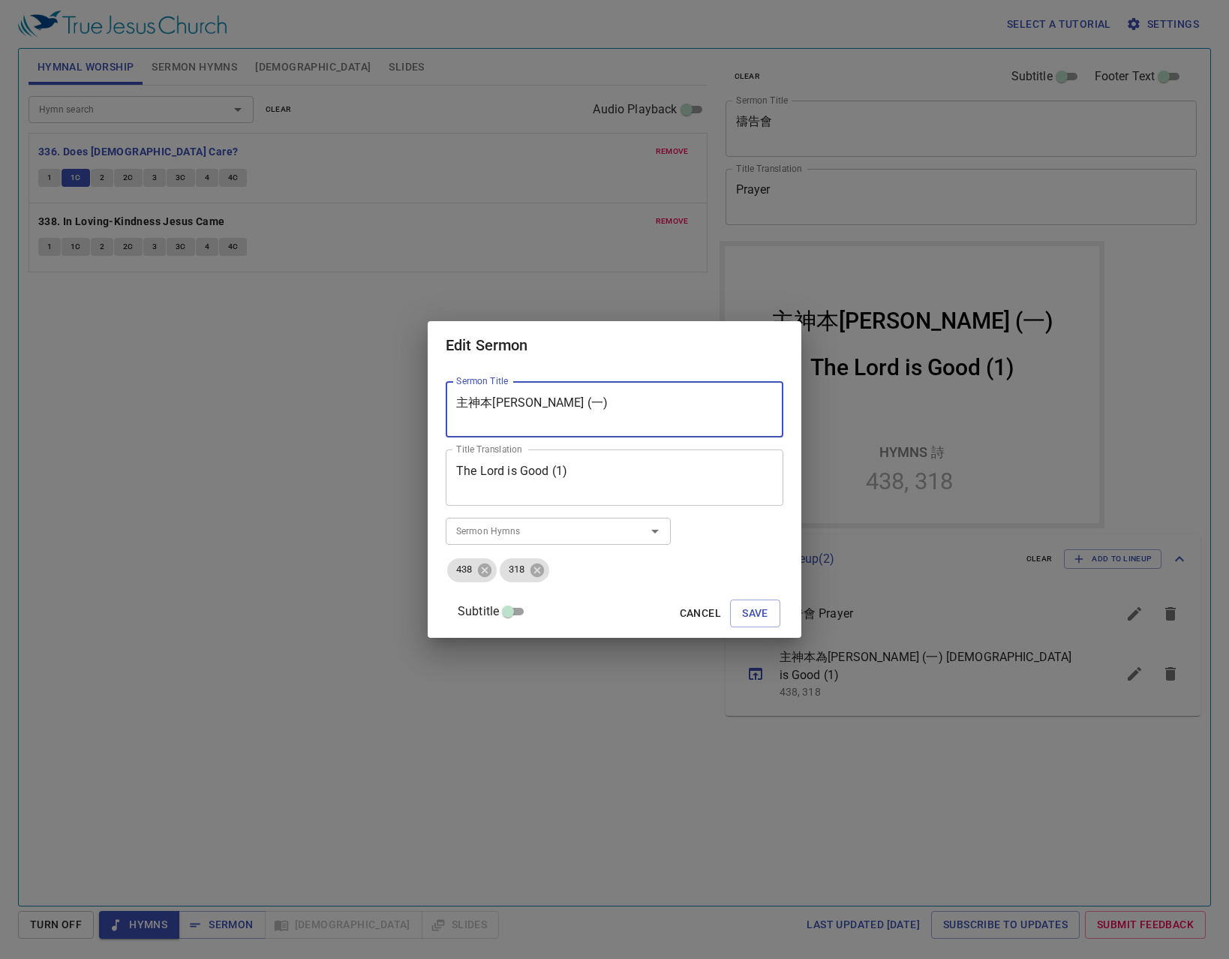
drag, startPoint x: 638, startPoint y: 399, endPoint x: 322, endPoint y: 313, distance: 327.5
click at [361, 376] on div "Edit Sermon Sermon Title 主神本為善 (一) Sermon Title Title Translation The Lord is G…" at bounding box center [614, 479] width 1229 height 959
drag, startPoint x: 642, startPoint y: 473, endPoint x: 314, endPoint y: 474, distance: 327.1
click at [324, 473] on div "Edit Sermon Sermon Title 主神本為善 (一) Sermon Title Title Translation The Lord is G…" at bounding box center [614, 479] width 1229 height 959
click at [733, 602] on button "Save" at bounding box center [755, 613] width 50 height 28
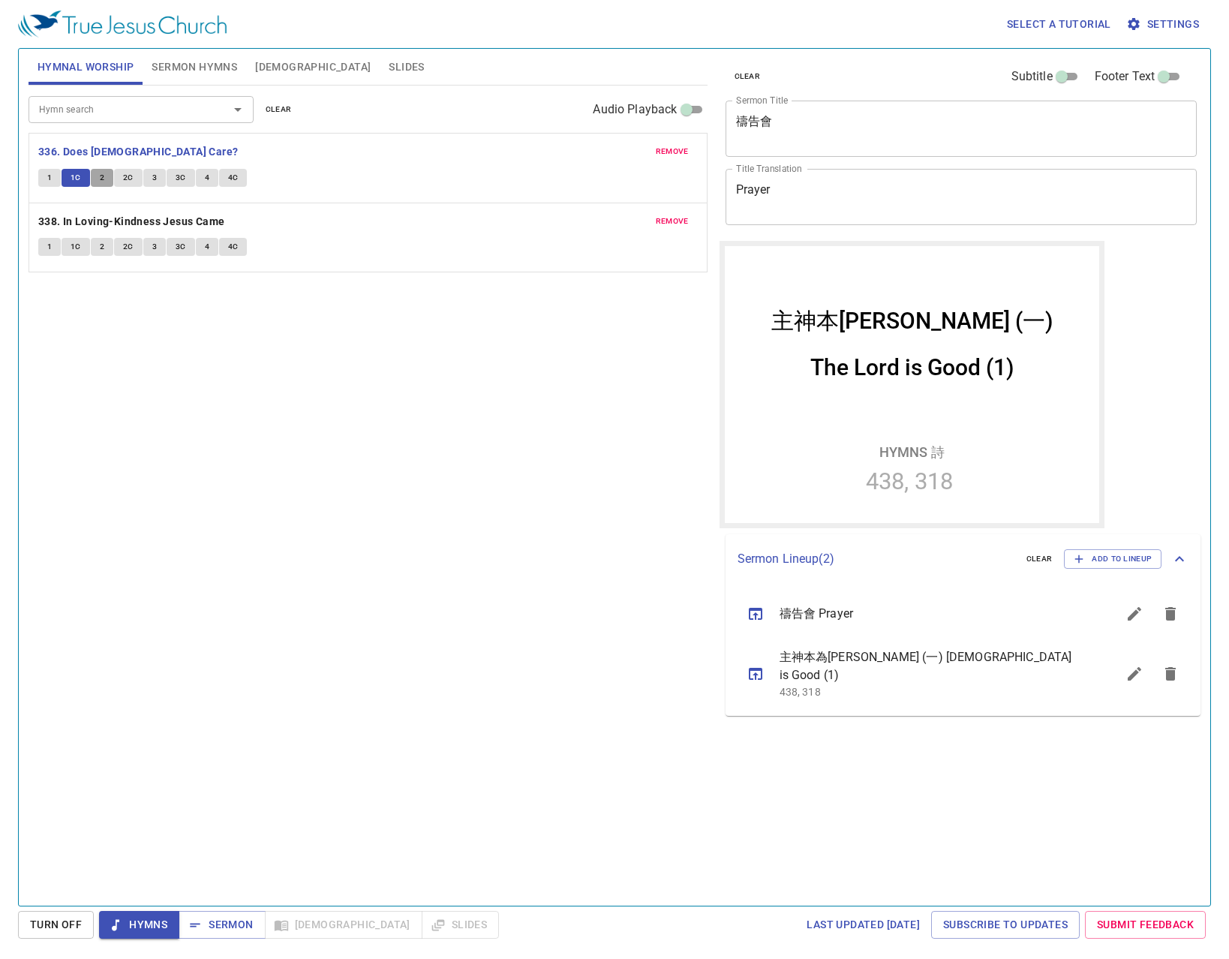
click at [98, 171] on button "2" at bounding box center [102, 178] width 23 height 18
click at [131, 175] on span "2C" at bounding box center [128, 178] width 11 height 14
click at [155, 179] on span "3" at bounding box center [154, 178] width 5 height 14
click at [1132, 669] on icon "sermon lineup list" at bounding box center [1135, 674] width 14 height 14
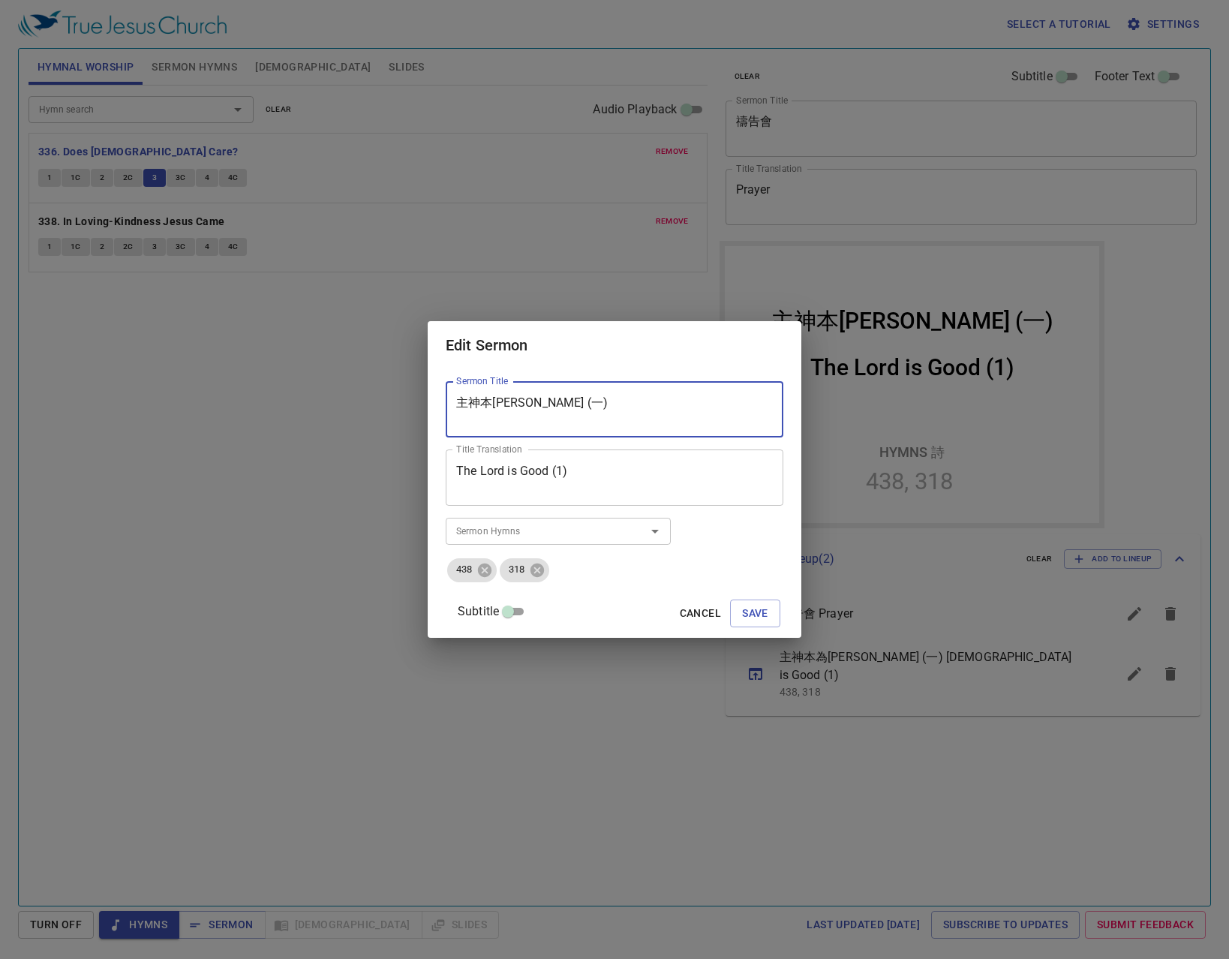
drag, startPoint x: 535, startPoint y: 403, endPoint x: 428, endPoint y: 421, distance: 108.8
click at [428, 421] on div "Edit Sermon Sermon Title 主神本為善 (一) Sermon Title Title Translation The Lord is G…" at bounding box center [614, 479] width 1229 height 959
click at [726, 597] on div "Subtitle Cancel Save" at bounding box center [615, 614] width 338 height 36
click at [742, 605] on span "Save" at bounding box center [755, 613] width 26 height 19
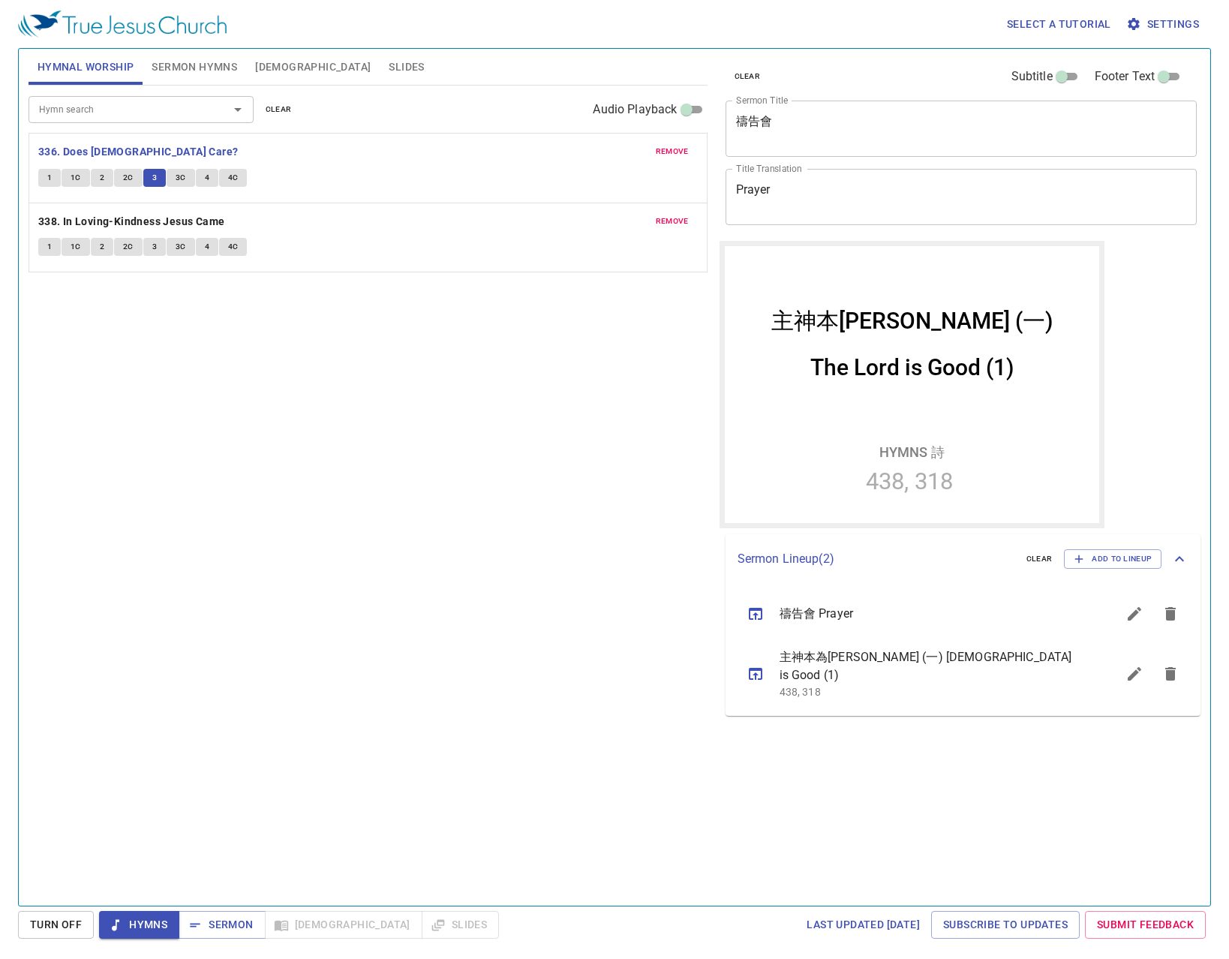
click at [172, 176] on button "3C" at bounding box center [181, 178] width 29 height 18
click at [207, 215] on b "338. In Loving-Kindness Jesus Came" at bounding box center [131, 221] width 187 height 19
click at [39, 256] on div "1 1C 2 2C 3 3C 4 4C" at bounding box center [368, 249] width 660 height 22
click at [42, 252] on button "1" at bounding box center [49, 247] width 23 height 18
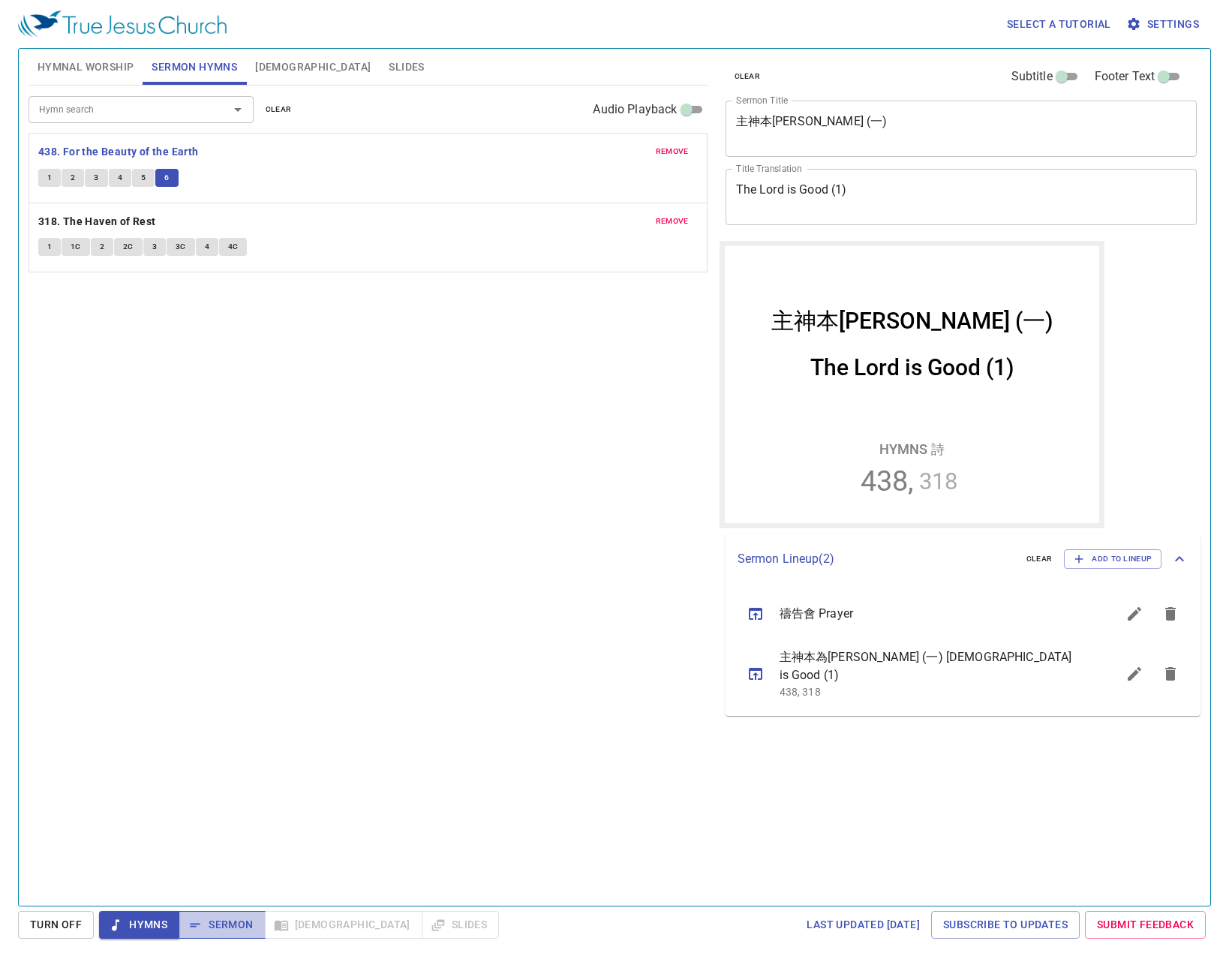
click at [220, 935] on button "Sermon" at bounding box center [222, 925] width 86 height 28
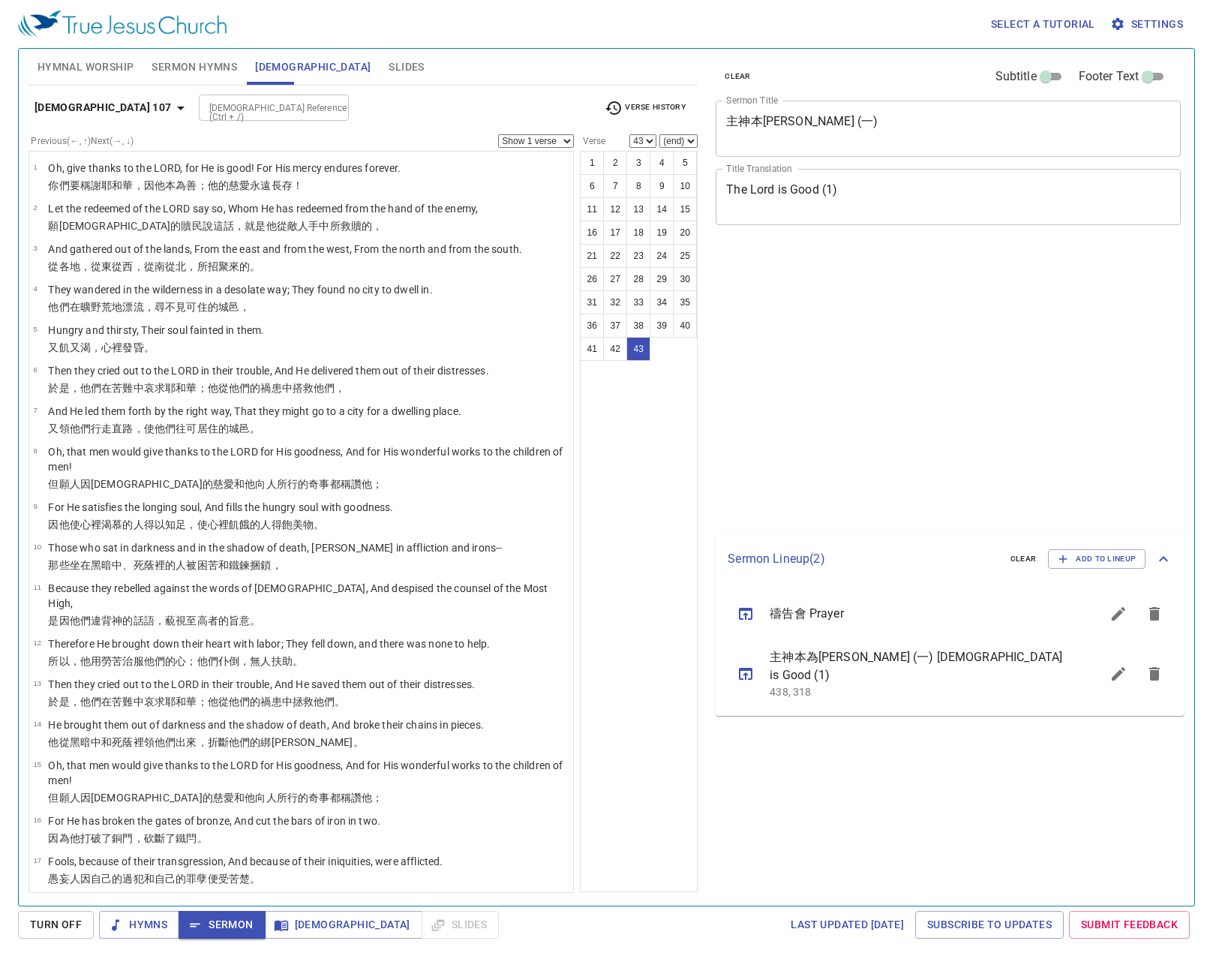
select select "43"
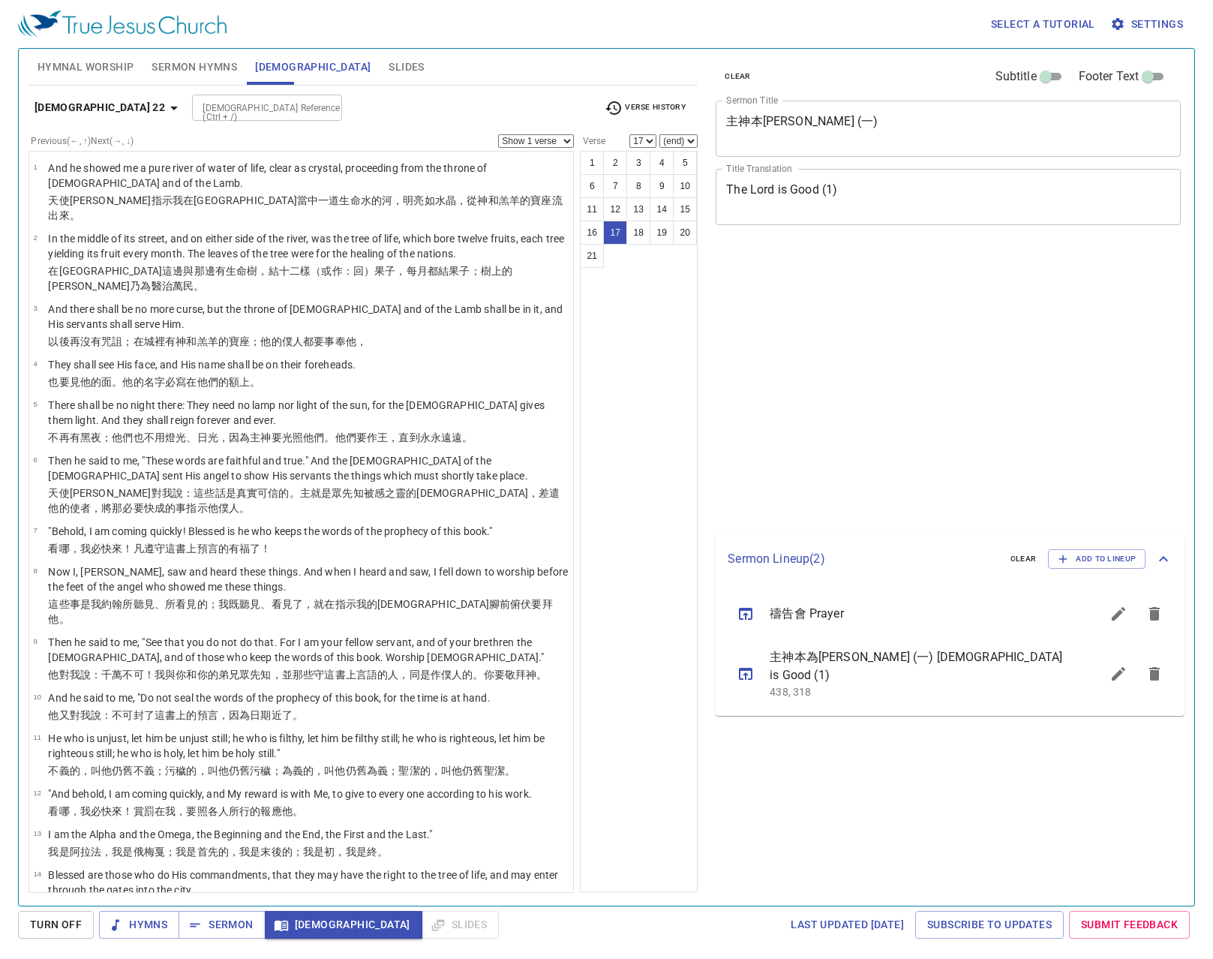
select select "17"
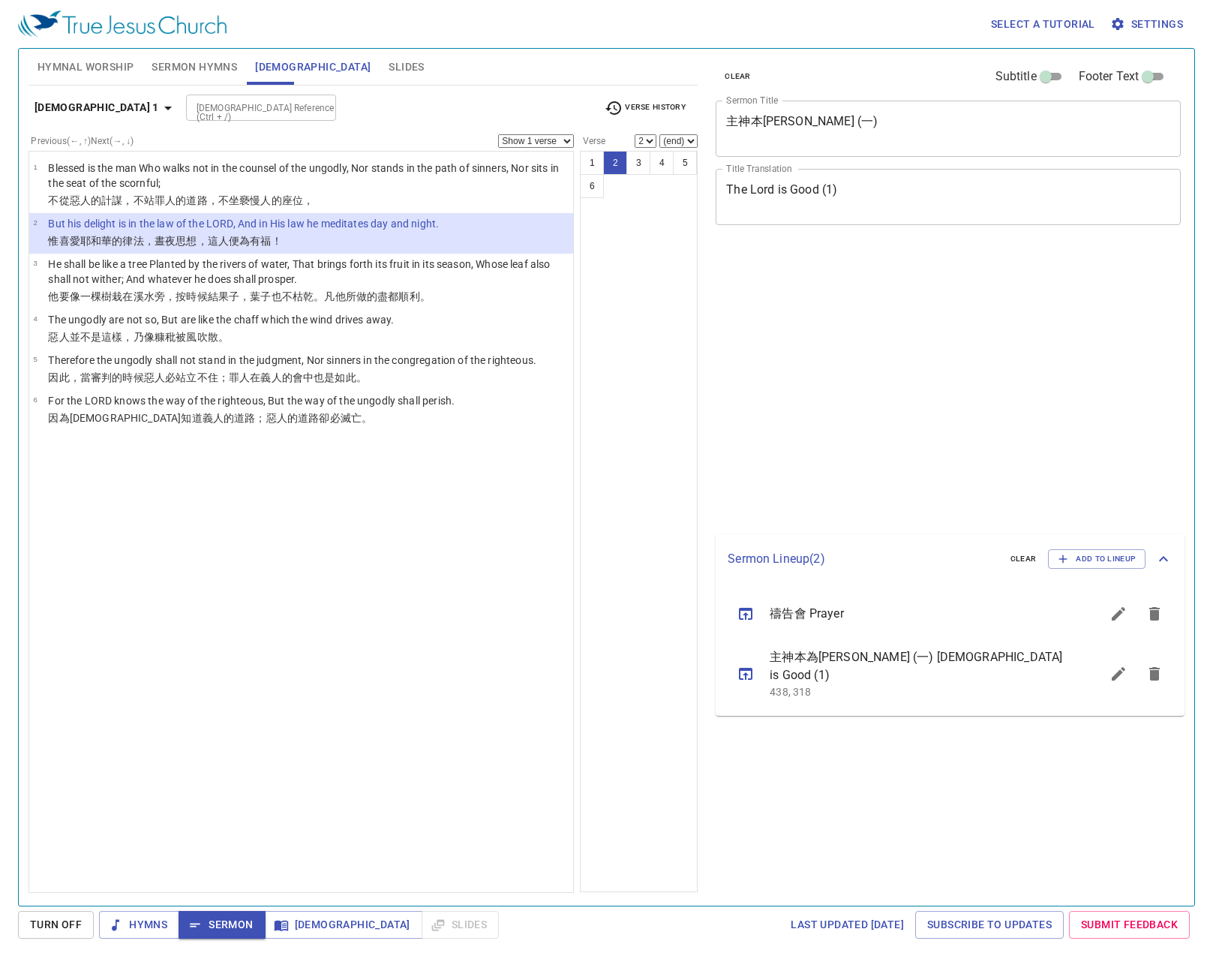
select select "2"
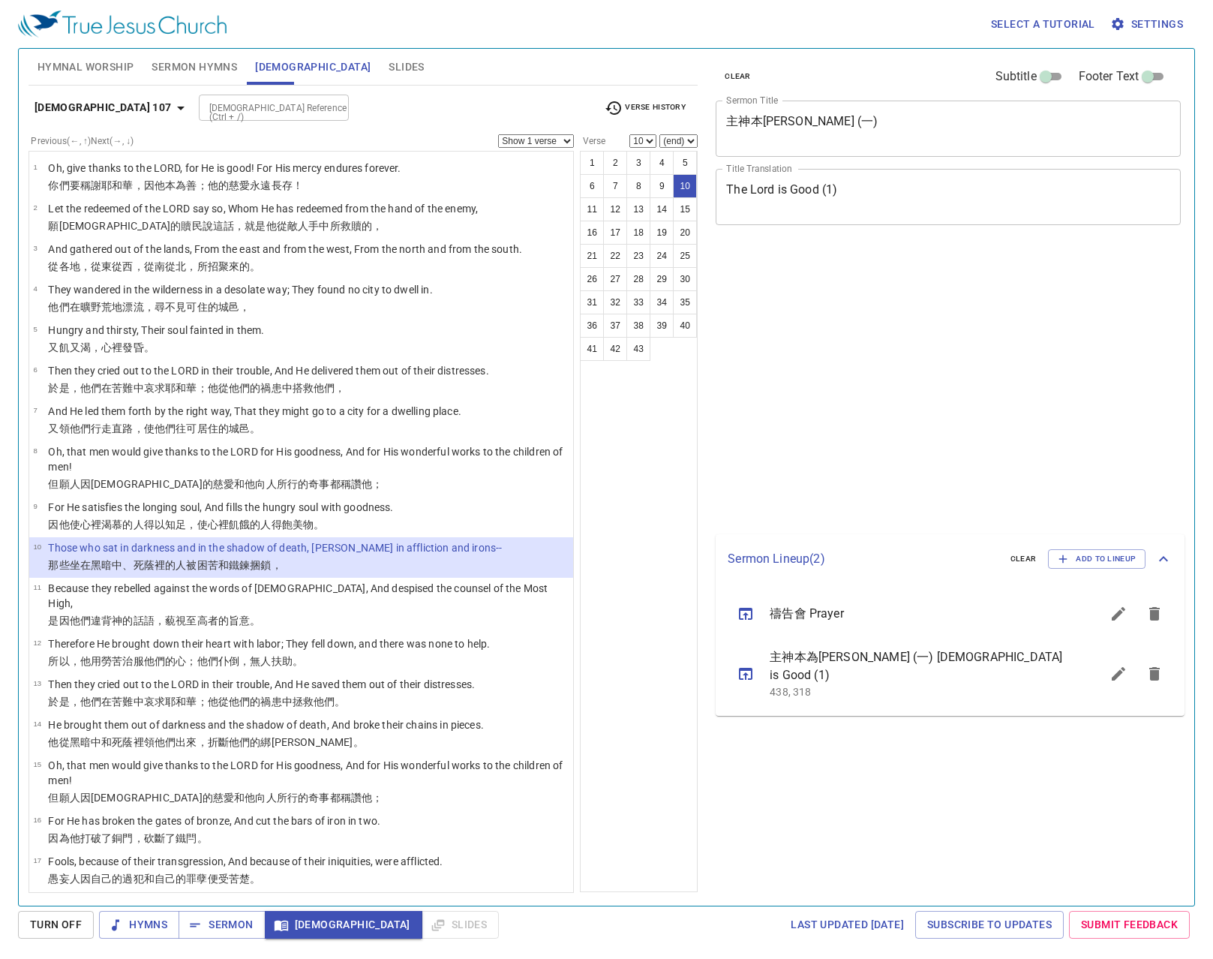
select select "10"
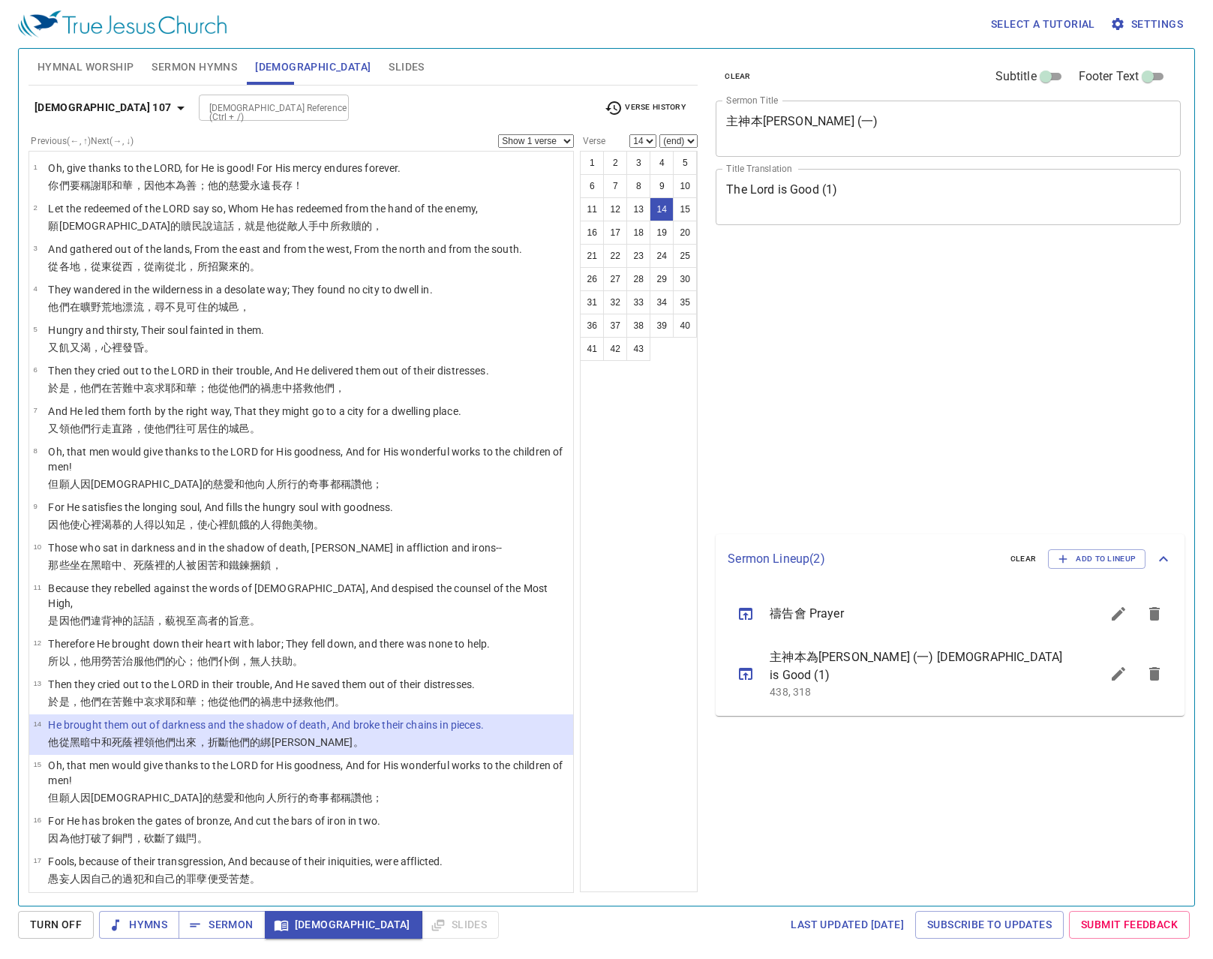
select select "14"
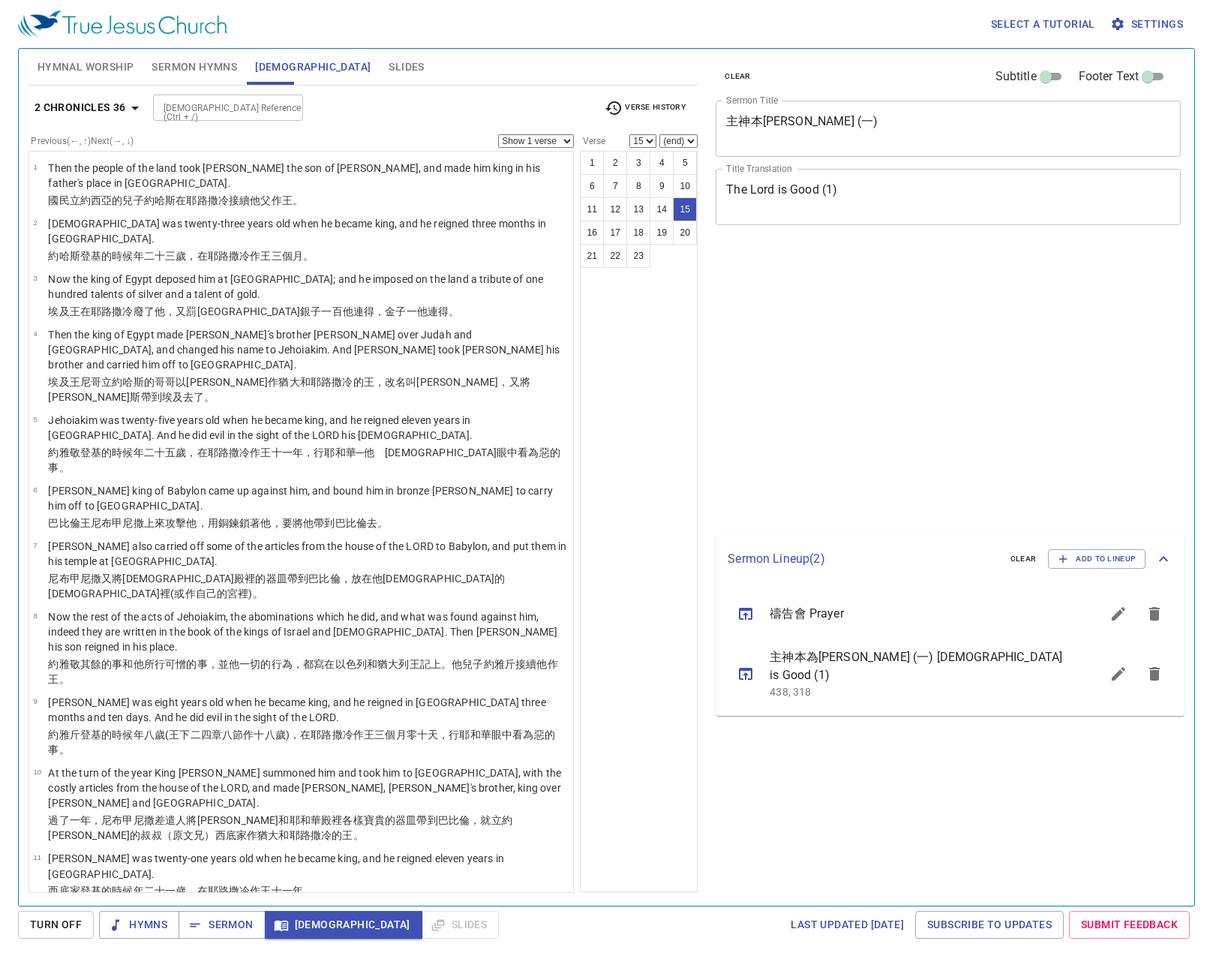
select select "15"
select select "23"
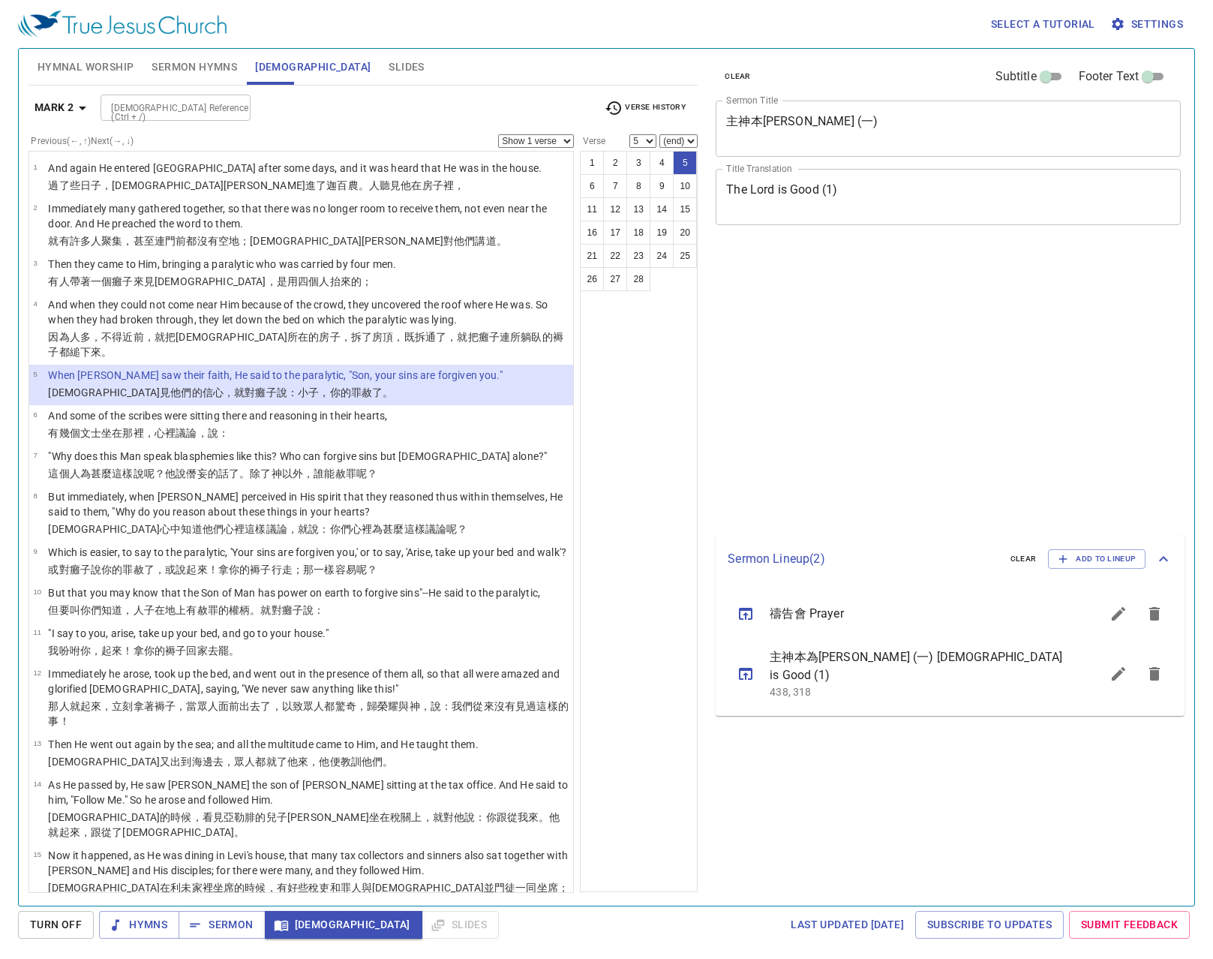
select select "5"
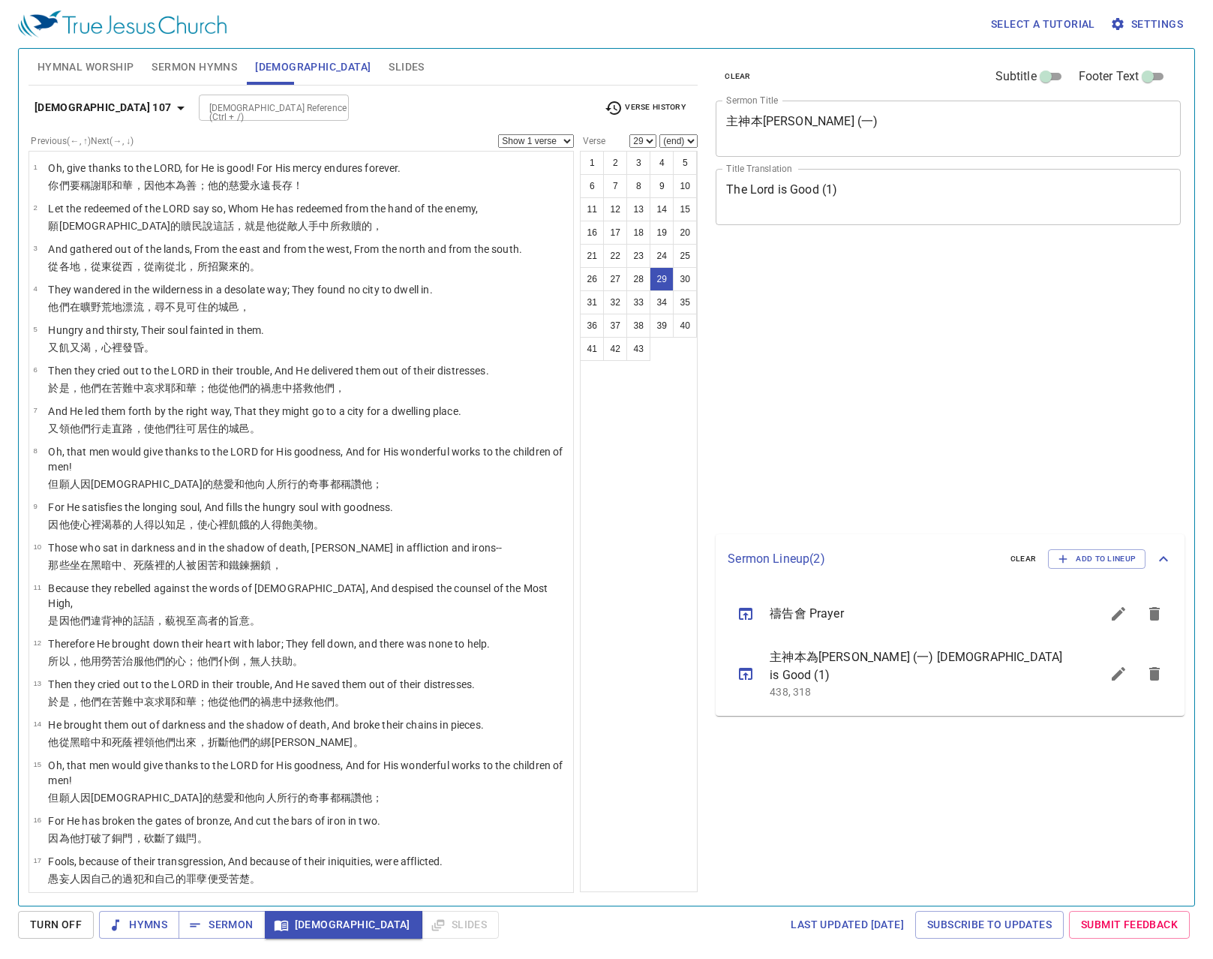
select select "29"
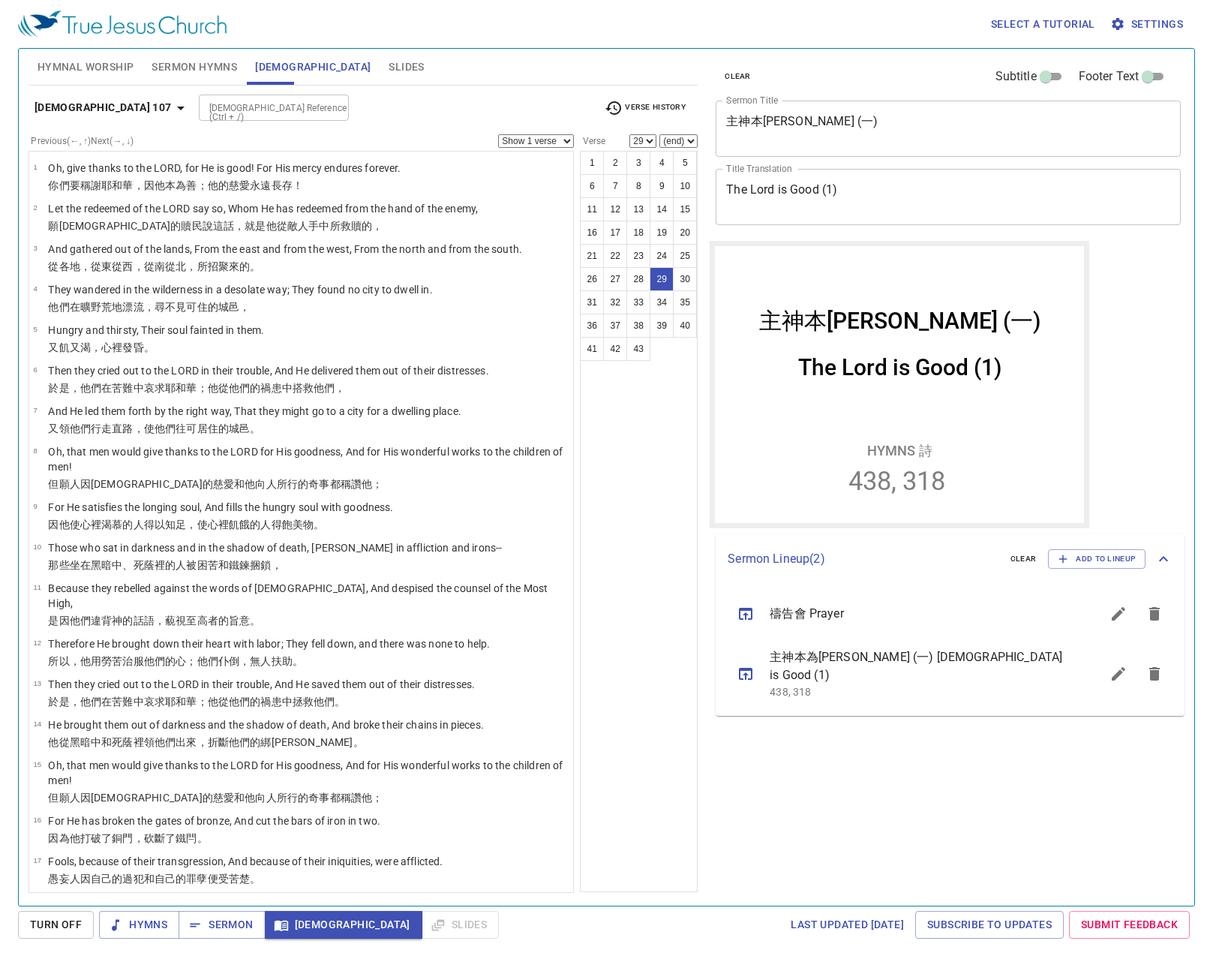
scroll to position [750, 0]
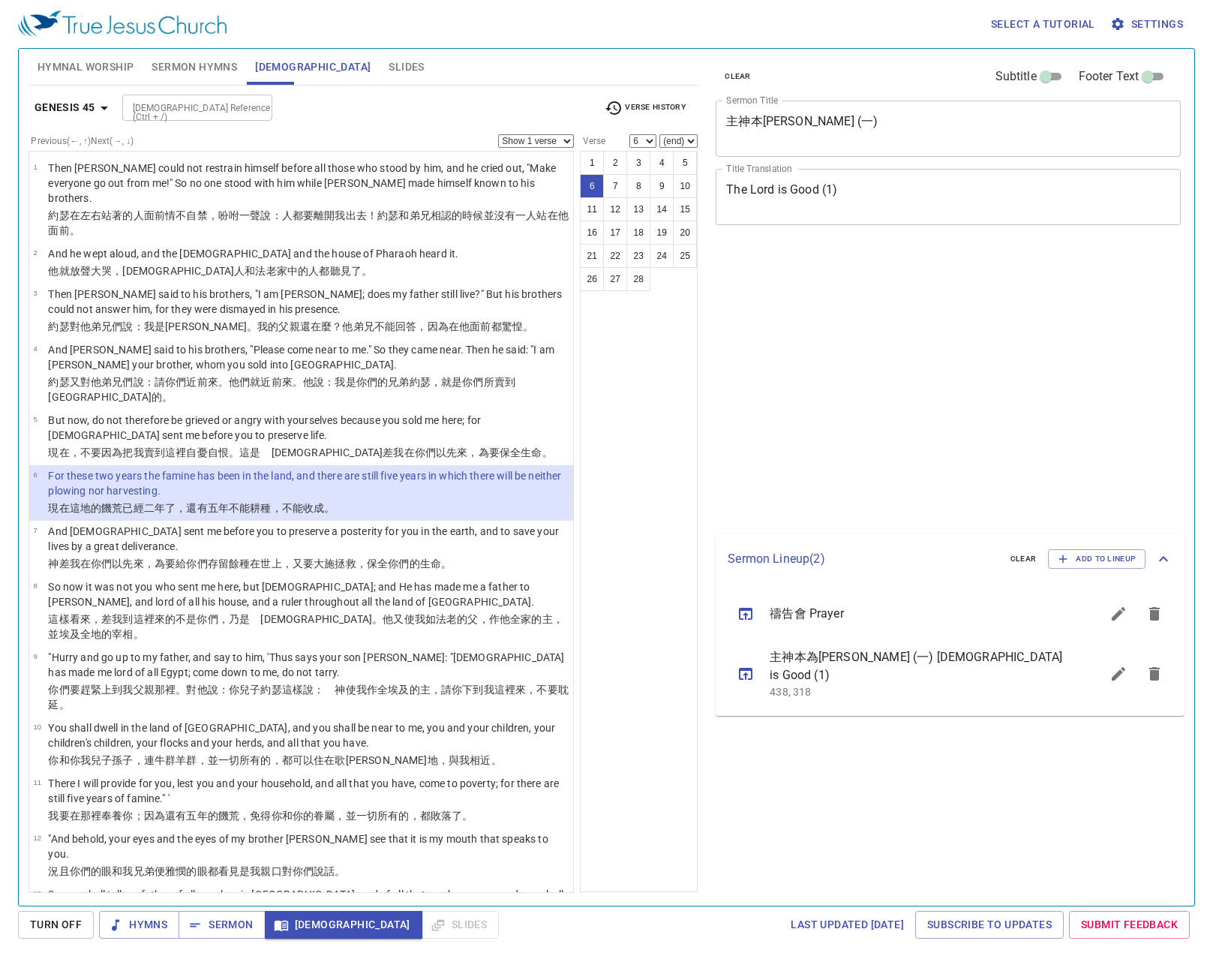
select select "6"
